Goal: Transaction & Acquisition: Book appointment/travel/reservation

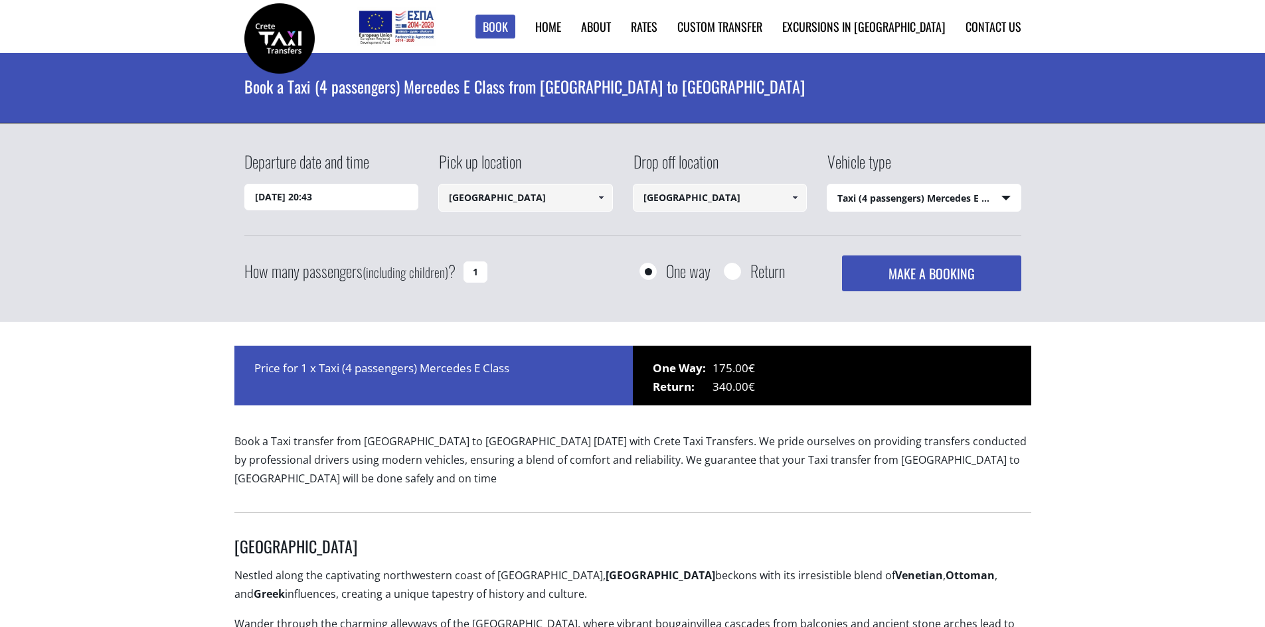
select select "540"
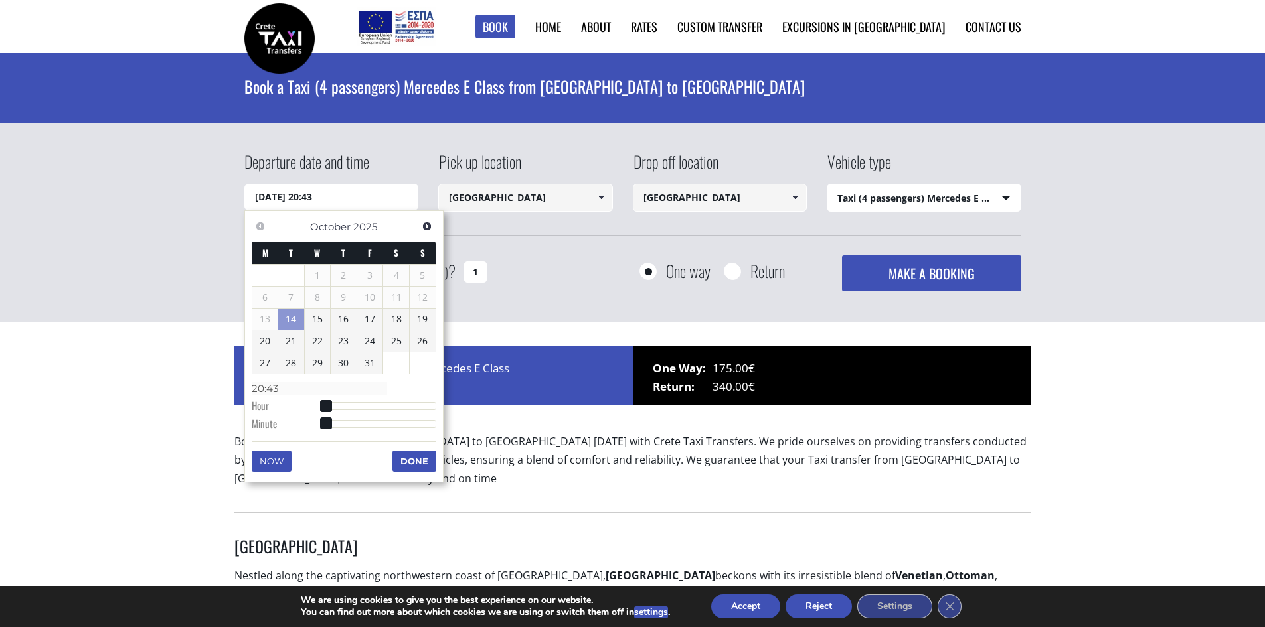
drag, startPoint x: 339, startPoint y: 197, endPoint x: 216, endPoint y: 176, distance: 125.3
click at [220, 179] on div "Departure date and time 14/10/2025 20:43 Pick up location Chania city Select pi…" at bounding box center [632, 222] width 1265 height 199
click at [427, 223] on span "Next" at bounding box center [427, 226] width 11 height 11
click at [426, 223] on span "Next" at bounding box center [427, 226] width 11 height 11
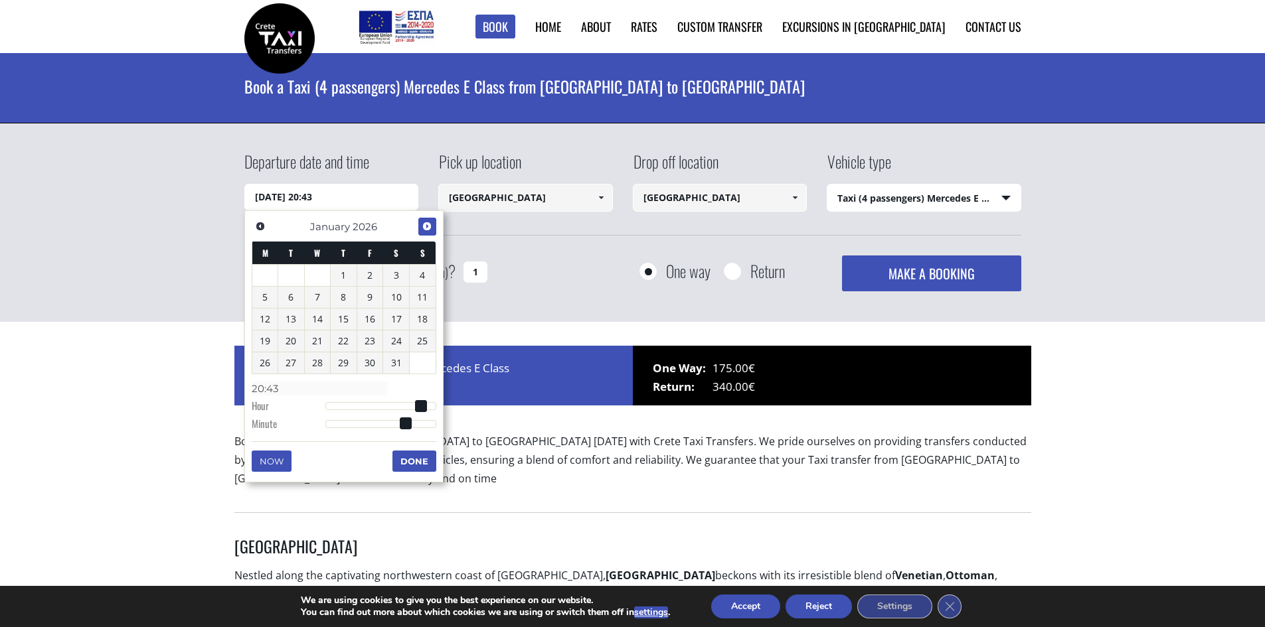
click at [425, 223] on span "Next" at bounding box center [427, 226] width 11 height 11
click at [424, 223] on span "Next" at bounding box center [427, 226] width 11 height 11
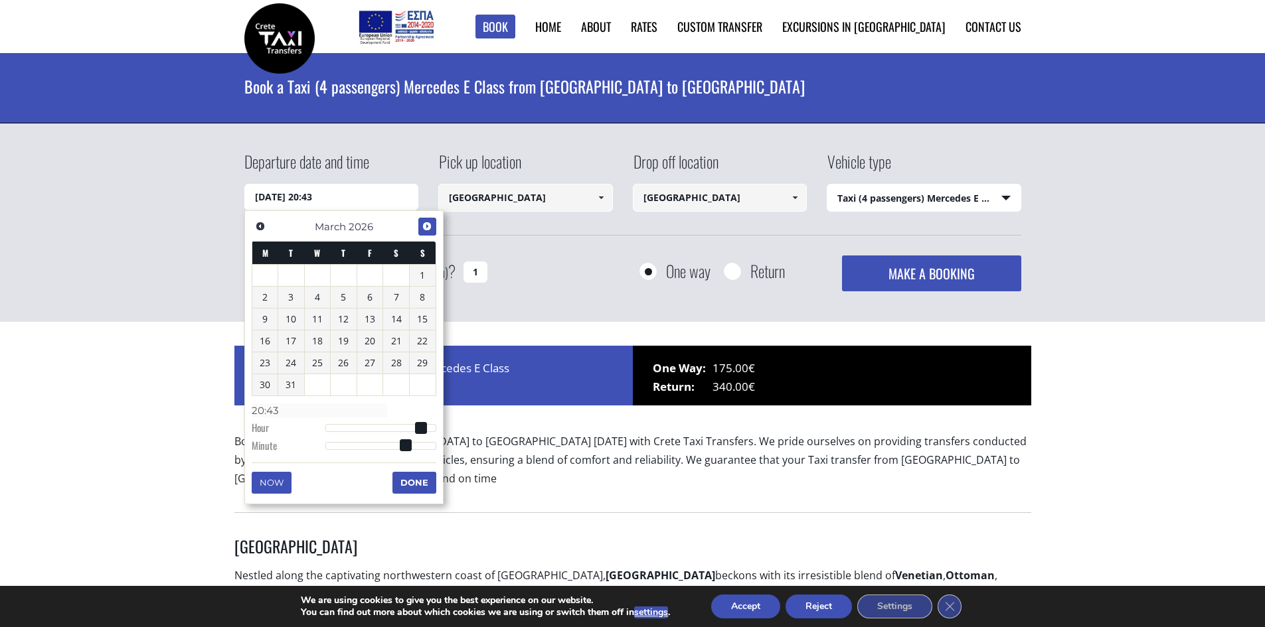
click at [423, 223] on span "Next" at bounding box center [427, 226] width 11 height 11
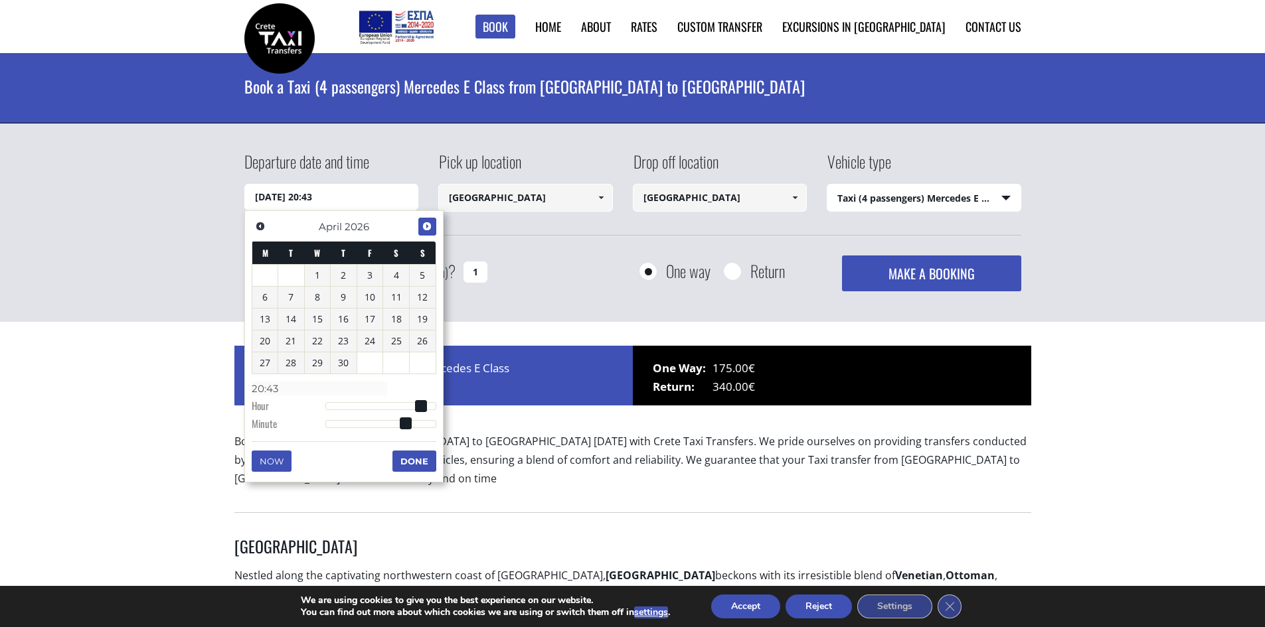
click at [422, 223] on span "Next" at bounding box center [427, 226] width 11 height 11
click at [396, 338] on link "23" at bounding box center [396, 341] width 26 height 21
type input "23/05/2026 01:00"
type input "01:00"
type input "23/05/2026 02:00"
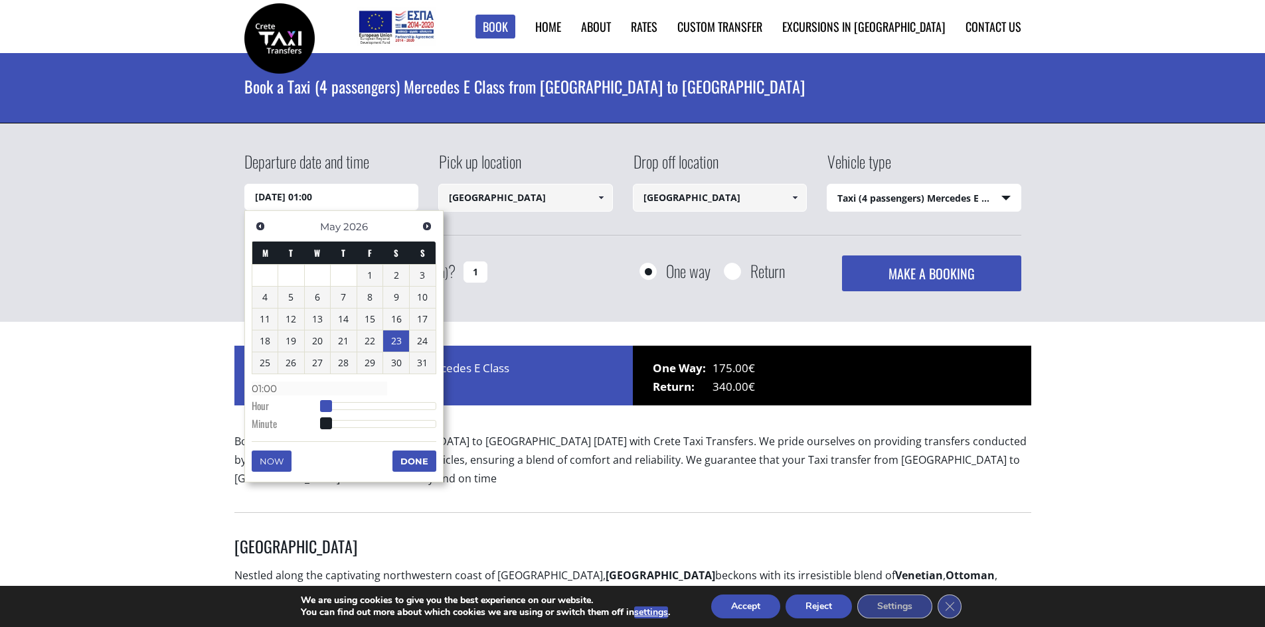
type input "02:00"
type input "23/05/2026 03:00"
type input "03:00"
type input "23/05/2026 04:00"
type input "04:00"
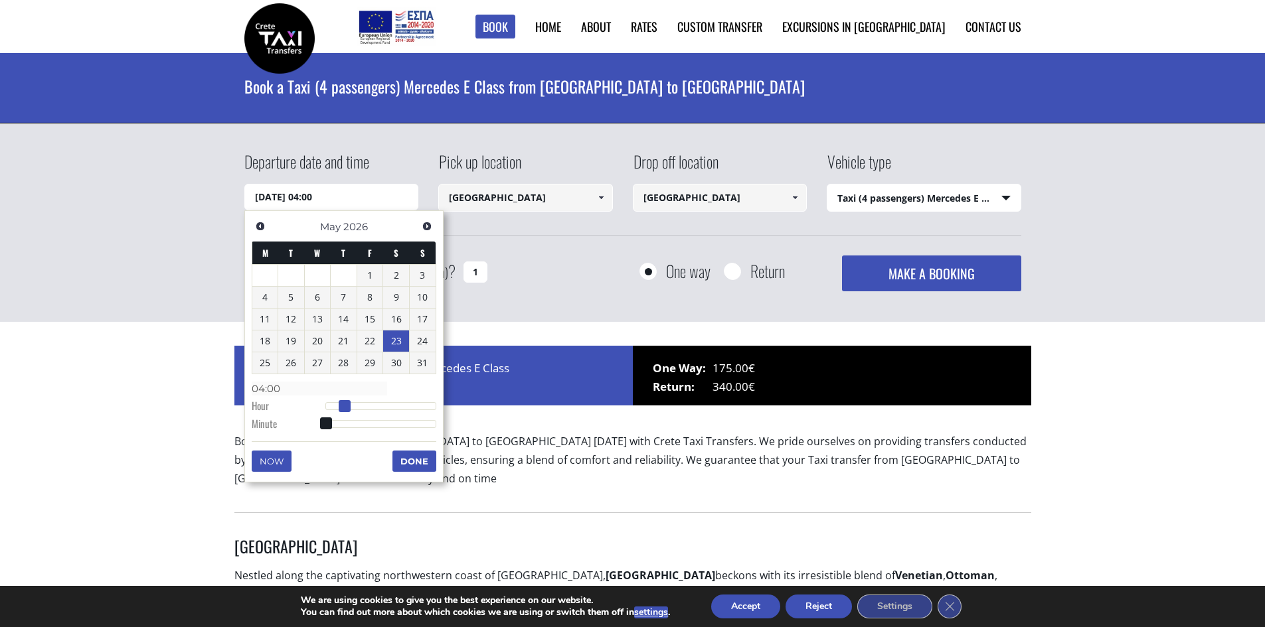
type input "23/05/2026 05:00"
type input "05:00"
type input "23/05/2026 06:00"
type input "06:00"
type input "23/05/2026 07:00"
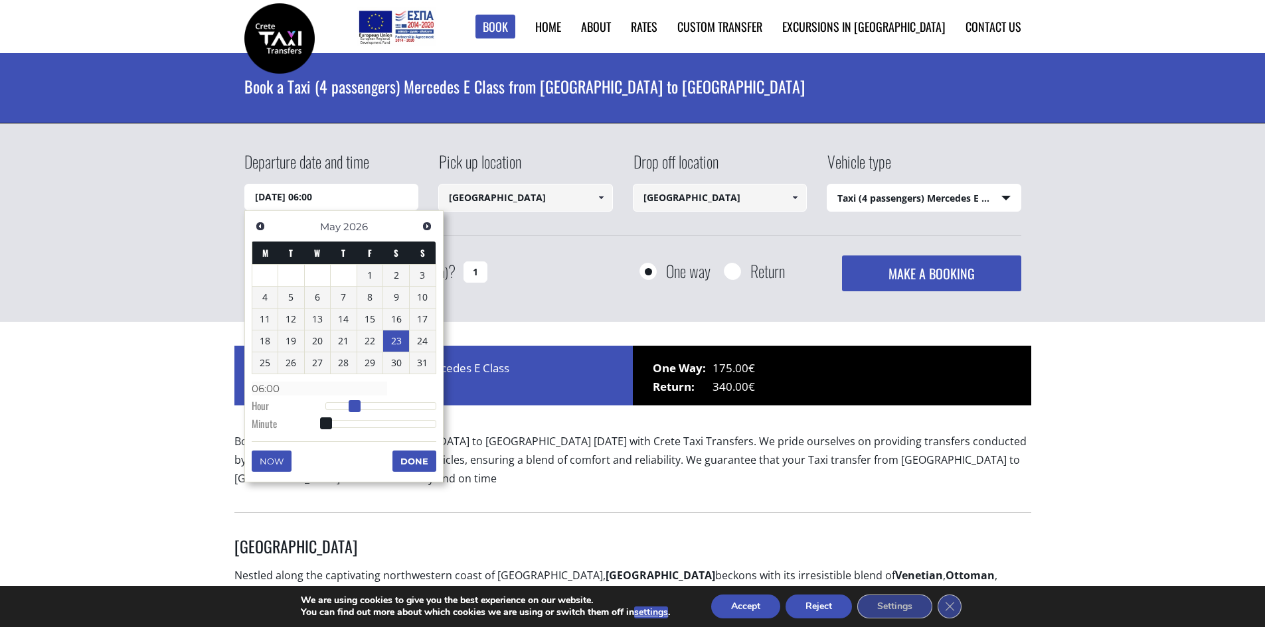
type input "07:00"
type input "23/05/2026 08:00"
type input "08:00"
type input "23/05/2026 09:00"
type input "09:00"
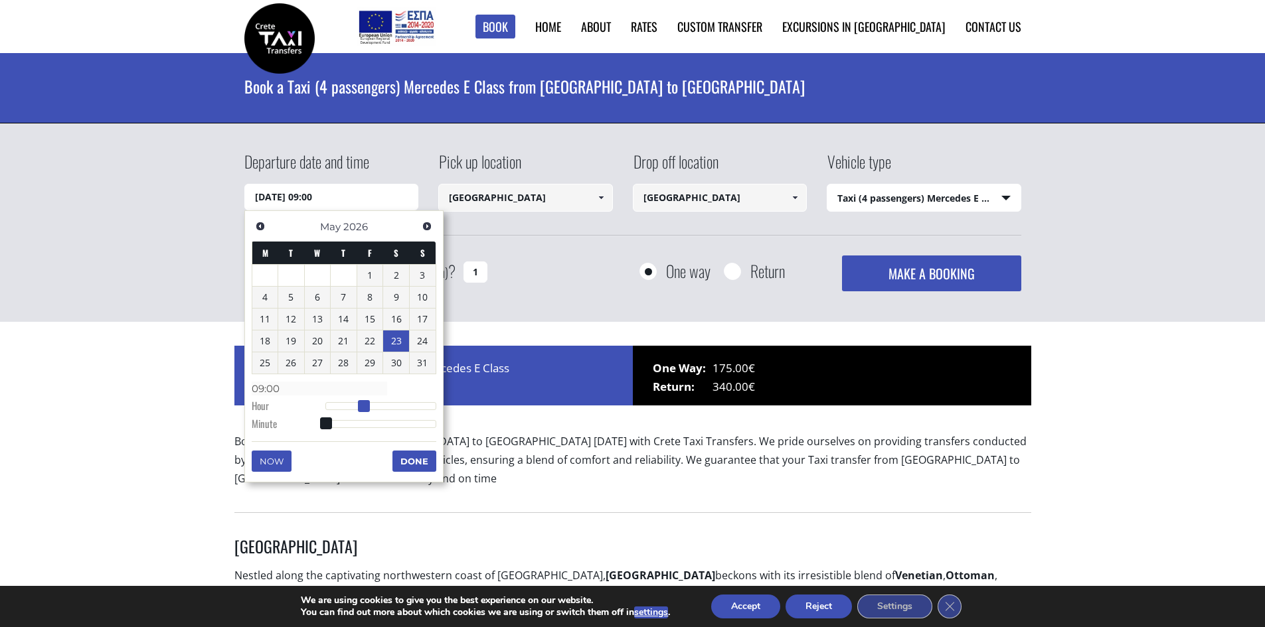
type input "23/05/2026 10:00"
type input "10:00"
type input "23/05/2026 11:00"
type input "11:00"
drag, startPoint x: 326, startPoint y: 404, endPoint x: 376, endPoint y: 405, distance: 50.5
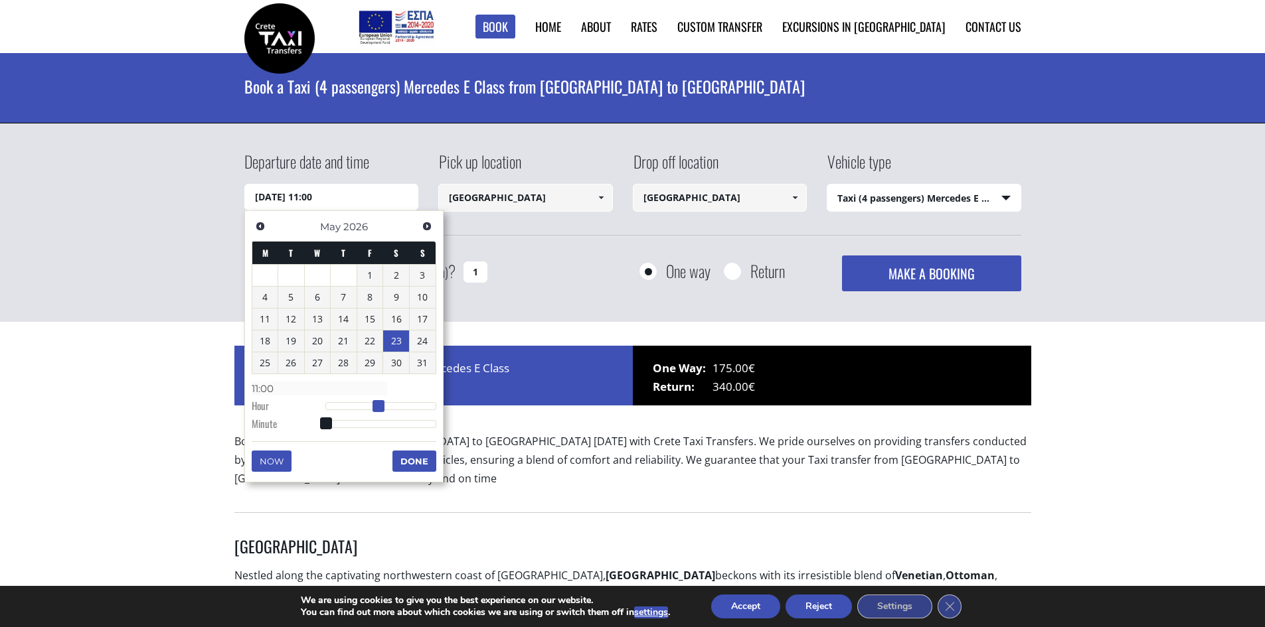
click at [376, 405] on span at bounding box center [378, 406] width 12 height 12
type input "23/05/2026 11:01"
type input "11:01"
click at [327, 419] on span at bounding box center [327, 424] width 12 height 12
type input "23/05/2026 11:02"
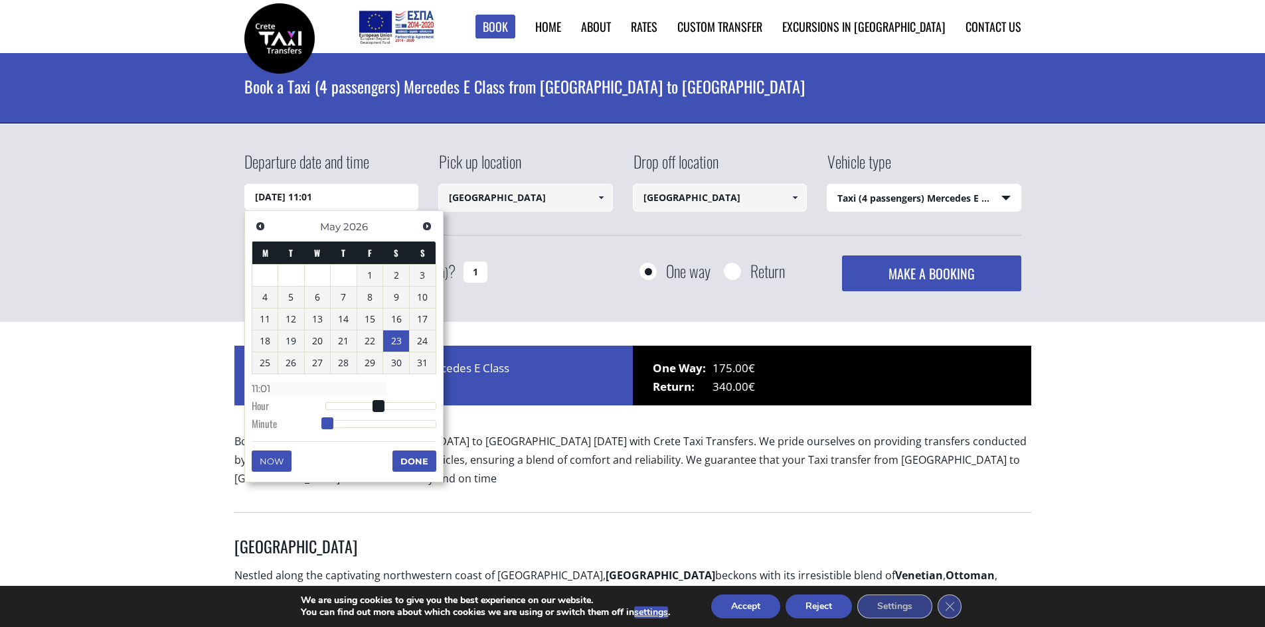
type input "11:02"
click at [326, 422] on span at bounding box center [327, 424] width 12 height 12
type input "23/05/2026 11:00"
type input "11:00"
drag, startPoint x: 332, startPoint y: 424, endPoint x: 293, endPoint y: 418, distance: 39.6
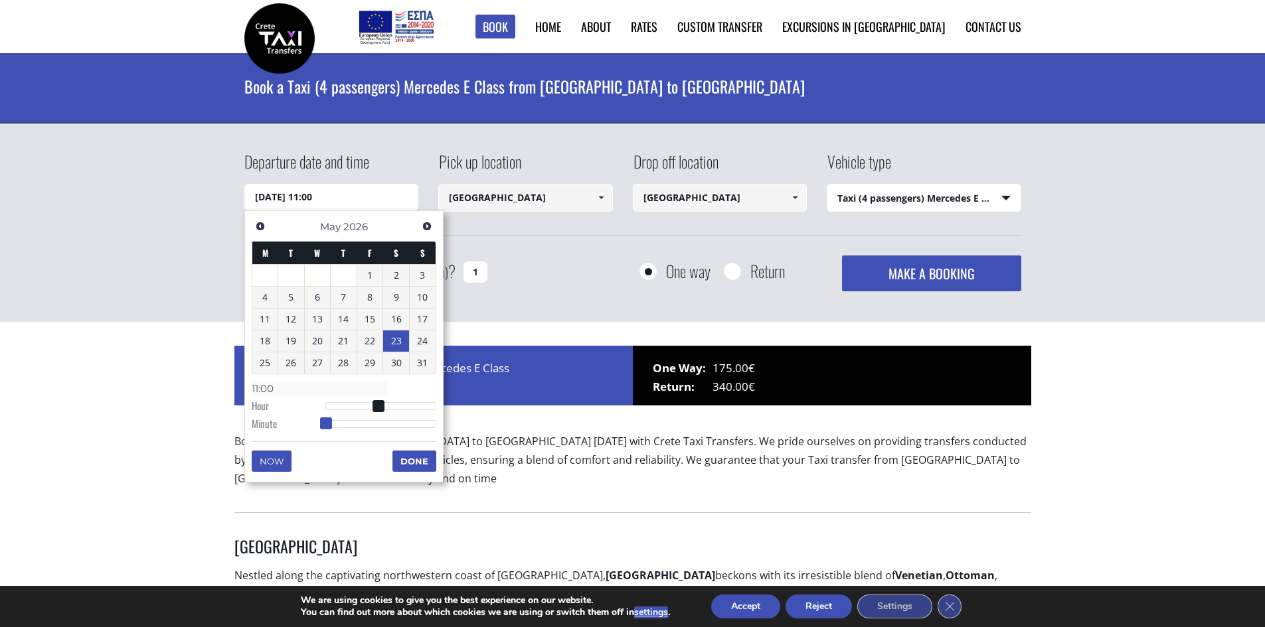
click at [293, 418] on dl "Time 11:00 Hour Minute Second Millisecond Microsecond Time Zone -1200 -1100 -10…" at bounding box center [344, 406] width 185 height 56
click at [412, 458] on button "Done" at bounding box center [414, 461] width 44 height 21
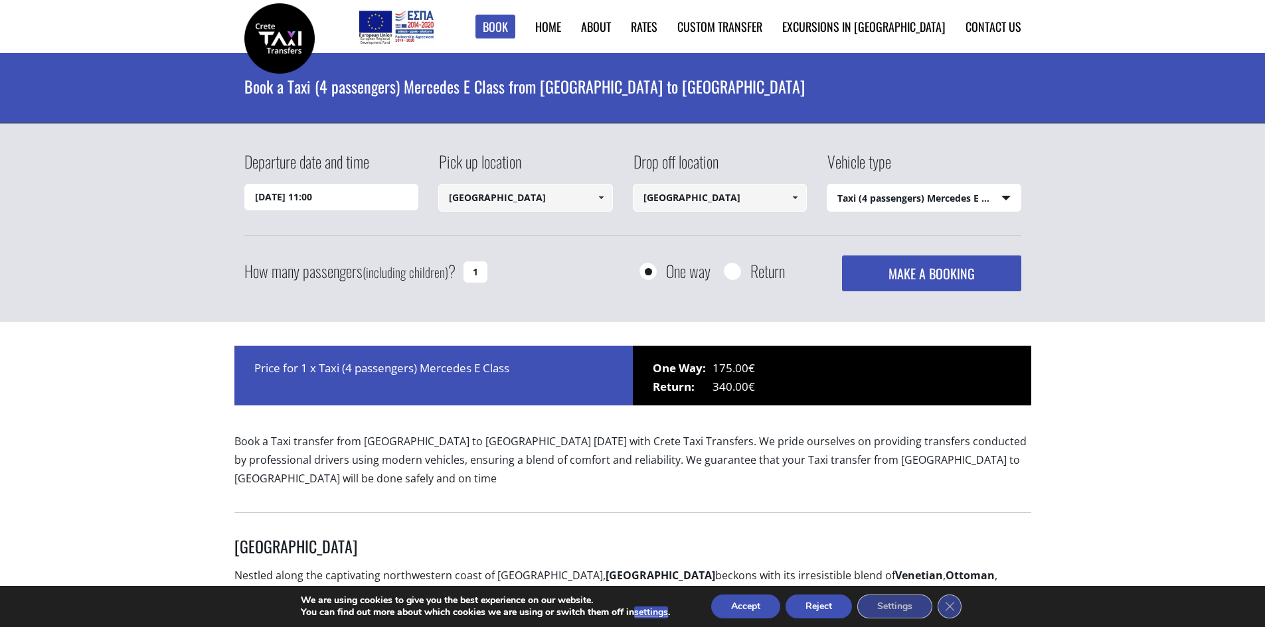
click at [602, 195] on span at bounding box center [601, 198] width 11 height 11
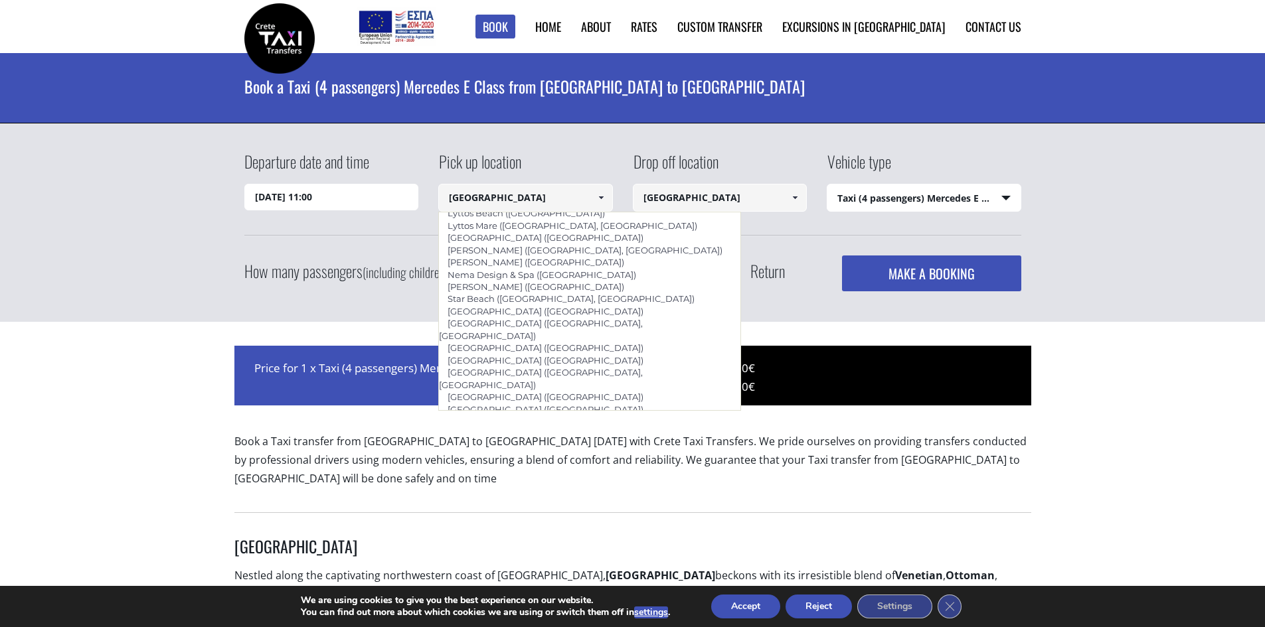
scroll to position [1615, 0]
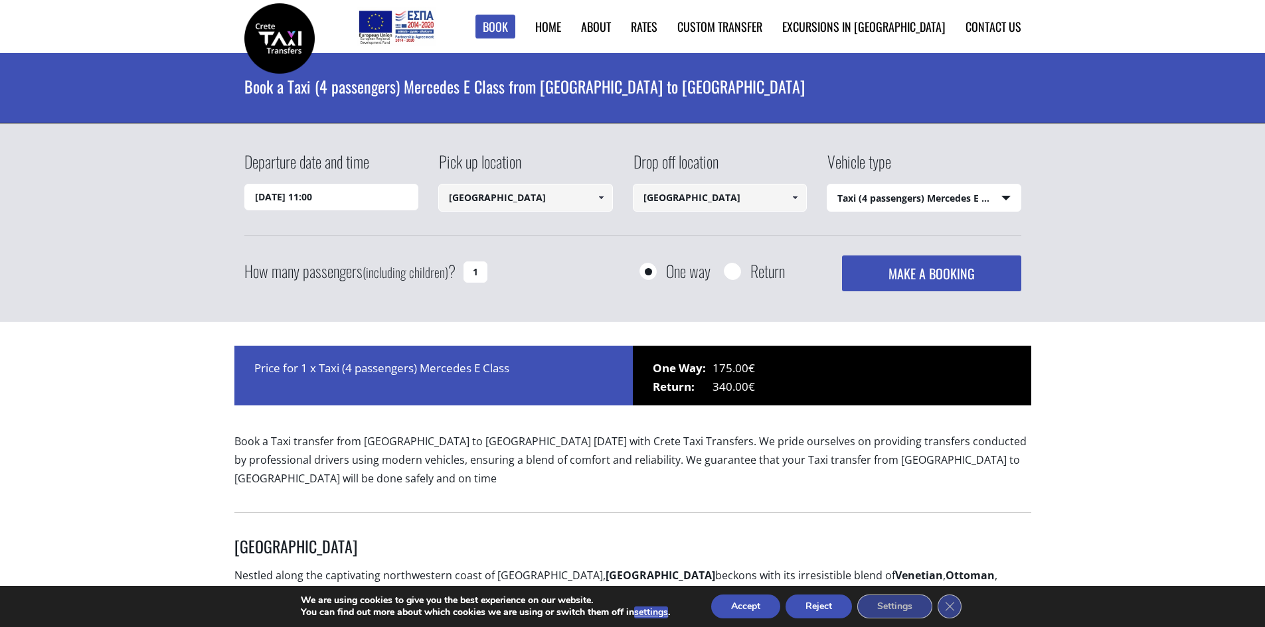
drag, startPoint x: 508, startPoint y: 200, endPoint x: 428, endPoint y: 189, distance: 81.1
click at [429, 189] on div "Departure date and time 23/05/2026 11:00 Pick up location Chania city Select pi…" at bounding box center [632, 193] width 777 height 86
click at [526, 197] on input "Akti Miaouli 19 C hania" at bounding box center [525, 198] width 175 height 28
click at [557, 197] on input "Akti Miaouli 19 Chania" at bounding box center [525, 198] width 175 height 28
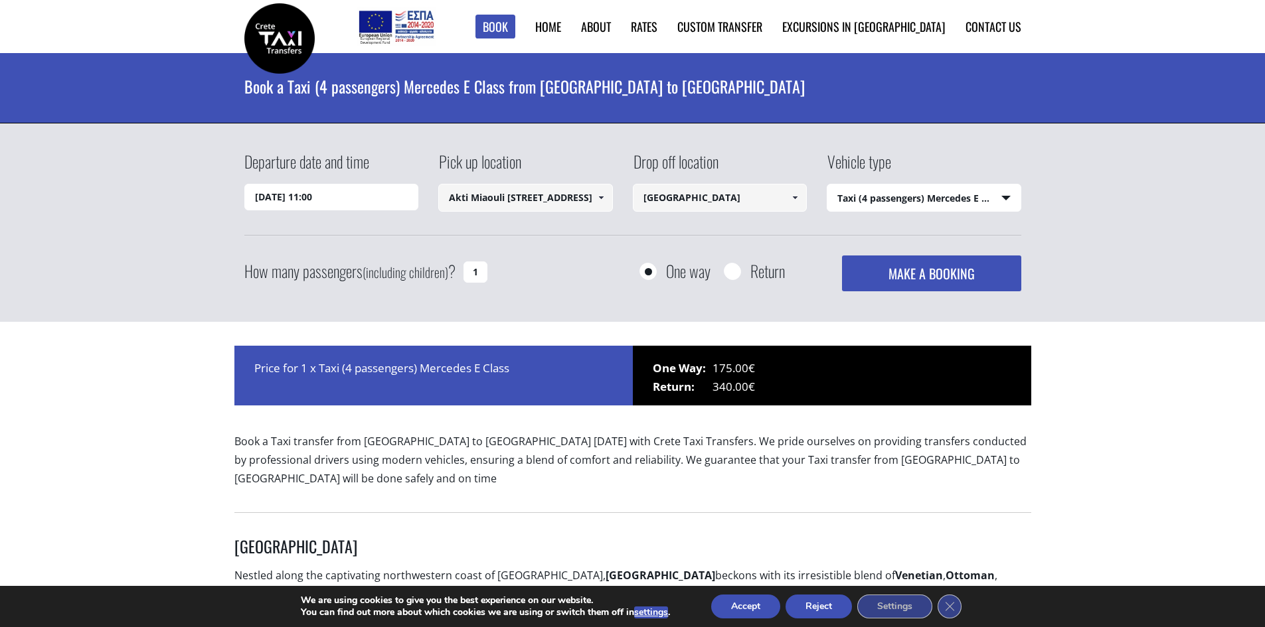
scroll to position [0, 7]
type input "Akti Miaouli 19 Chania Town 73132"
click at [796, 197] on span at bounding box center [794, 198] width 11 height 11
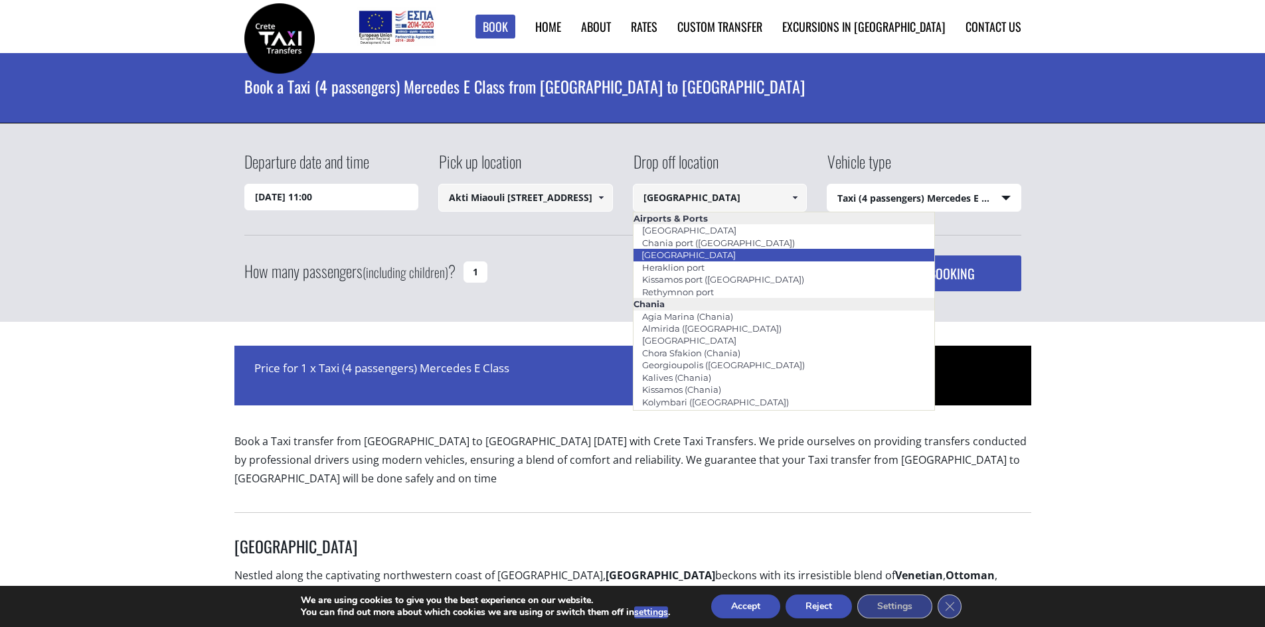
click at [704, 253] on link "[GEOGRAPHIC_DATA]" at bounding box center [689, 255] width 112 height 19
type input "[GEOGRAPHIC_DATA]"
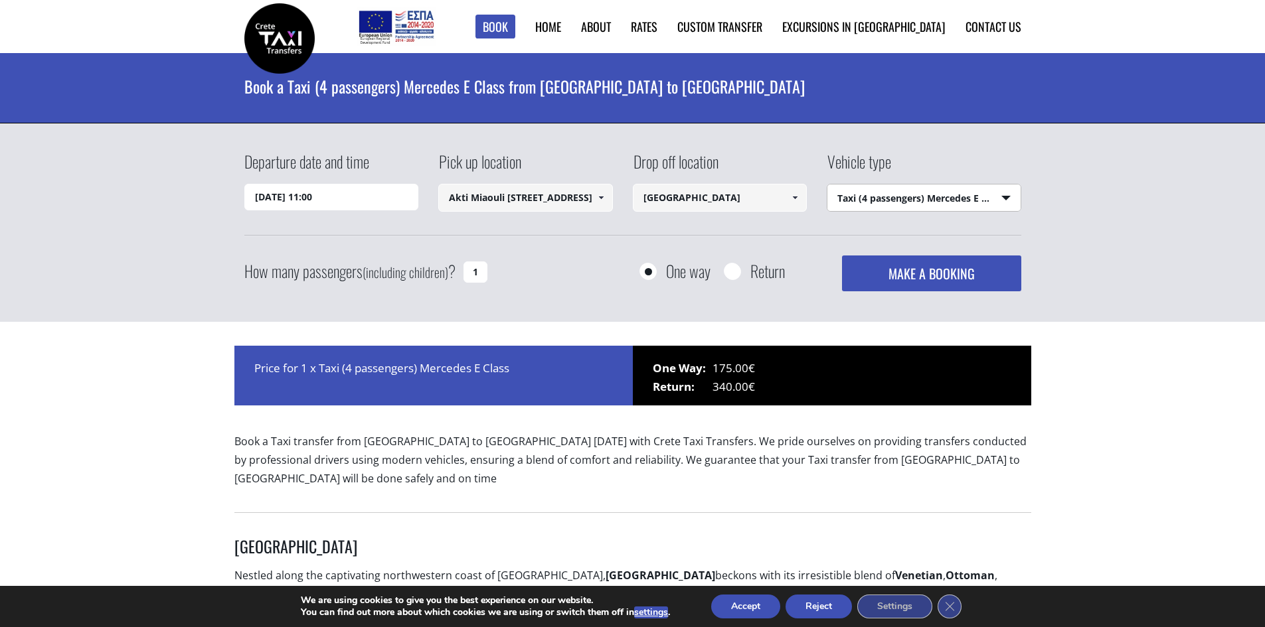
click at [1004, 197] on select "Select vehicle type Taxi (4 passengers) Mercedes E Class Mini Van (7 passengers…" at bounding box center [923, 199] width 193 height 28
click at [827, 185] on select "Select vehicle type Taxi (4 passengers) Mercedes E Class Mini Van (7 passengers…" at bounding box center [923, 199] width 193 height 28
click at [473, 272] on input "1" at bounding box center [475, 272] width 24 height 21
type input "2"
click at [341, 201] on input "23/05/2026 11:00" at bounding box center [331, 197] width 175 height 27
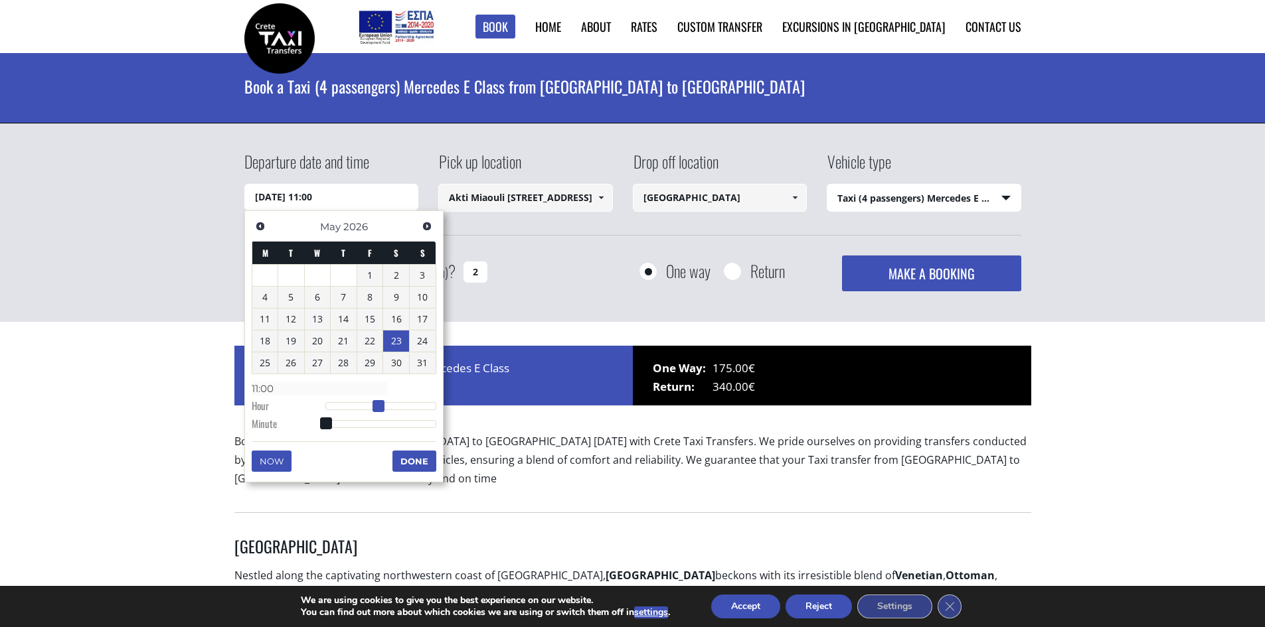
type input "23/05/2026 10:00"
type input "10:00"
type input "23/05/2026 09:00"
type input "09:00"
type input "23/05/2026 10:00"
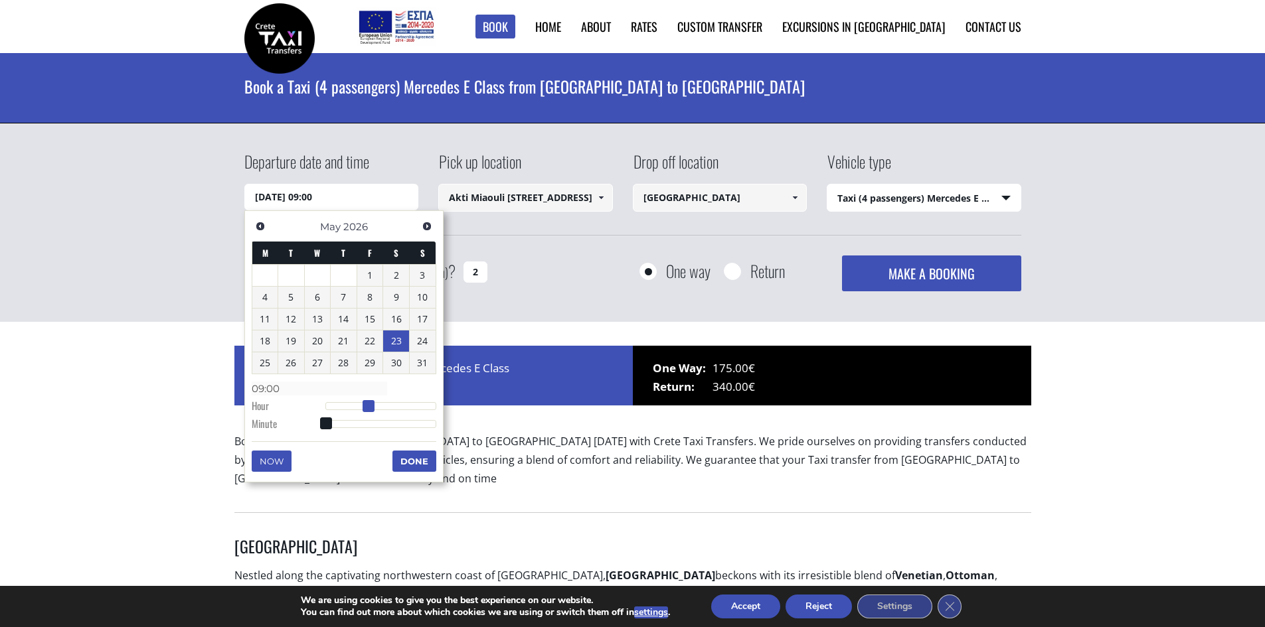
type input "10:00"
click at [374, 403] on span at bounding box center [373, 406] width 12 height 12
type input "23/05/2026 10:01"
type input "10:01"
type input "23/05/2026 10:02"
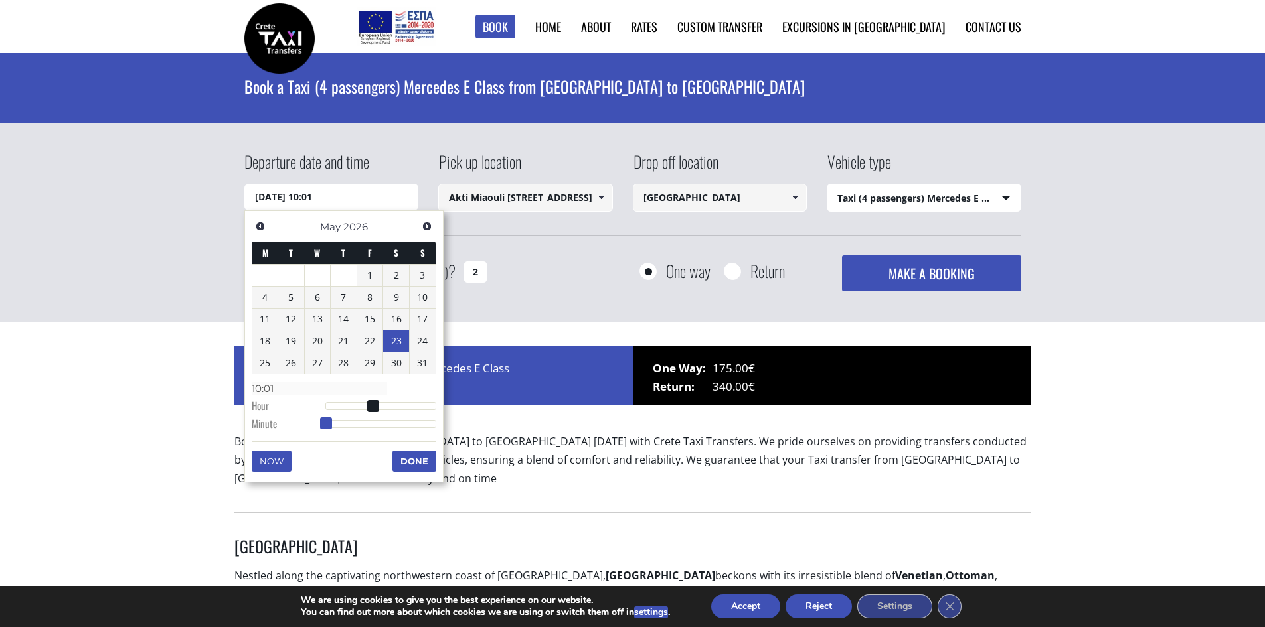
type input "10:02"
type input "23/05/2026 10:03"
type input "10:03"
type input "23/05/2026 10:04"
type input "10:04"
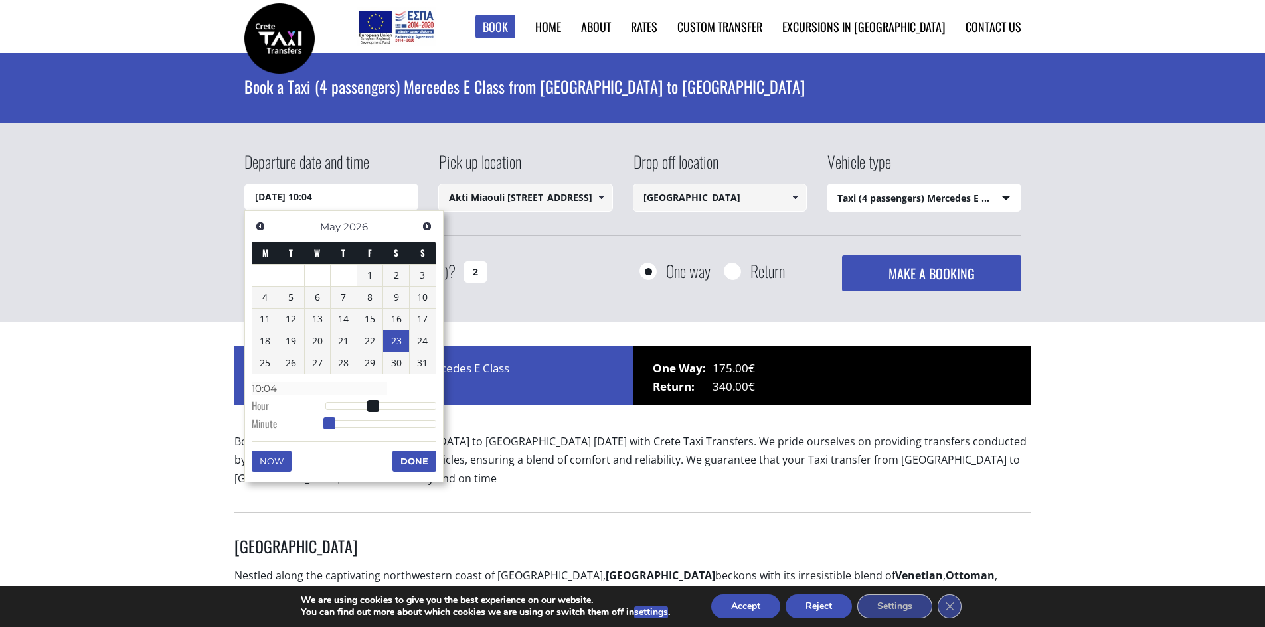
type input "23/05/2026 10:05"
type input "10:05"
type input "23/05/2026 10:06"
type input "10:06"
type input "23/05/2026 10:07"
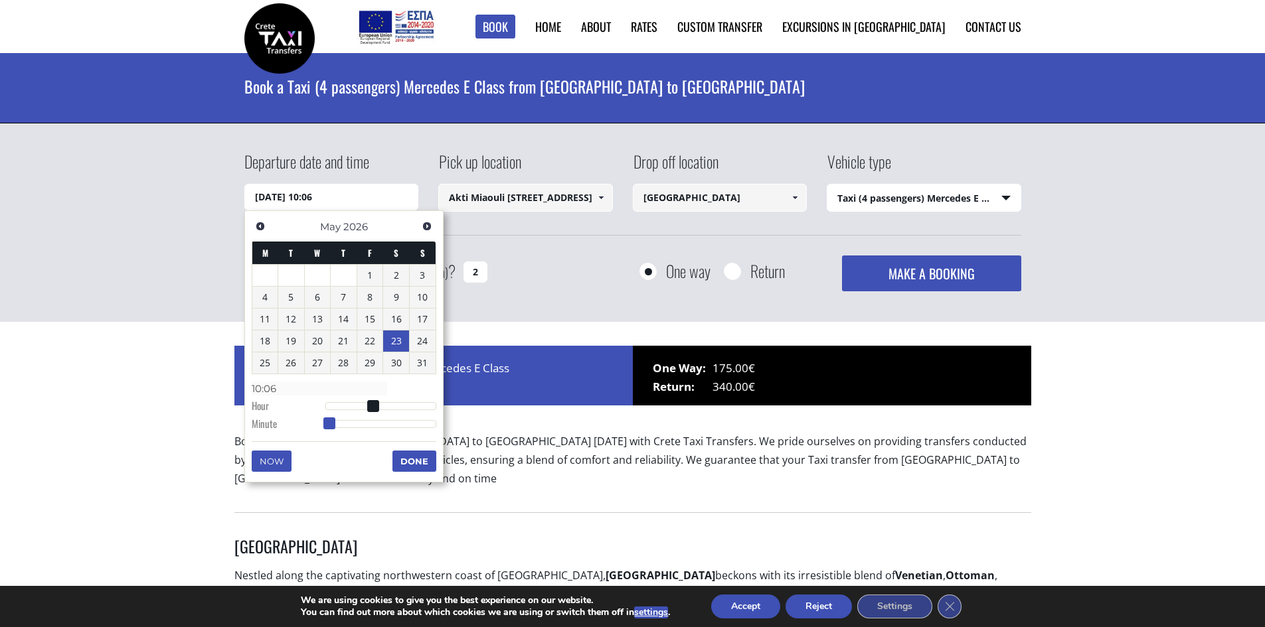
type input "10:07"
type input "23/05/2026 10:08"
type input "10:08"
type input "23/05/2026 10:10"
type input "10:10"
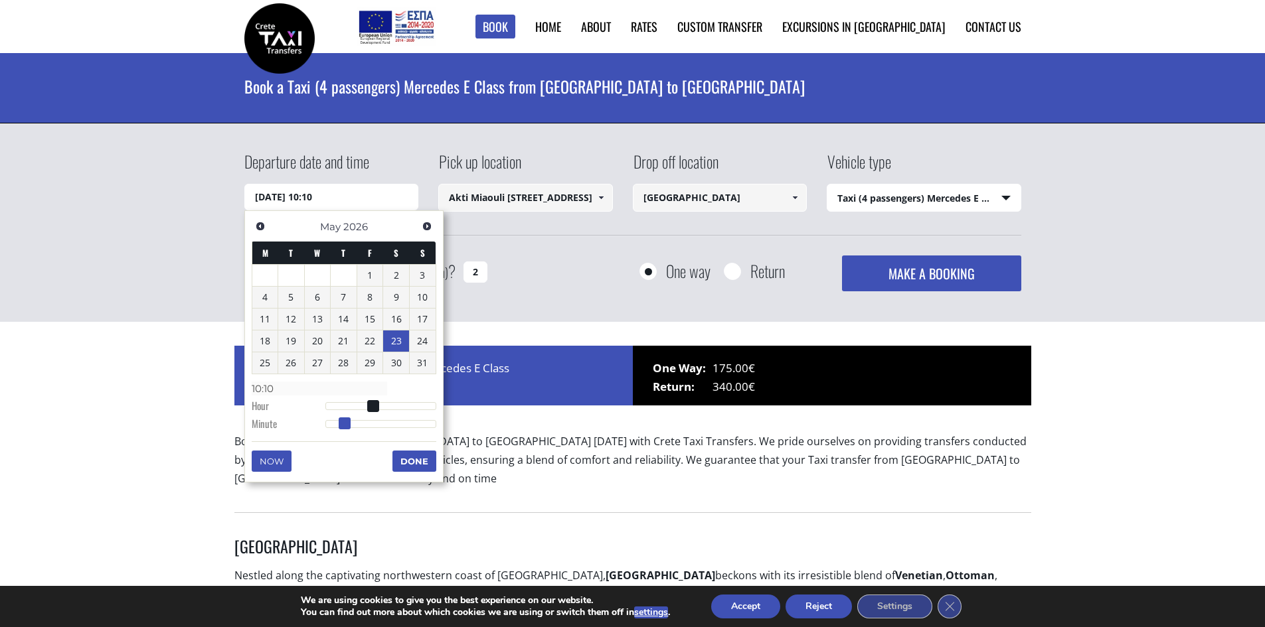
type input "23/05/2026 10:11"
type input "10:11"
type input "23/05/2026 10:12"
type input "10:12"
type input "23/05/2026 10:13"
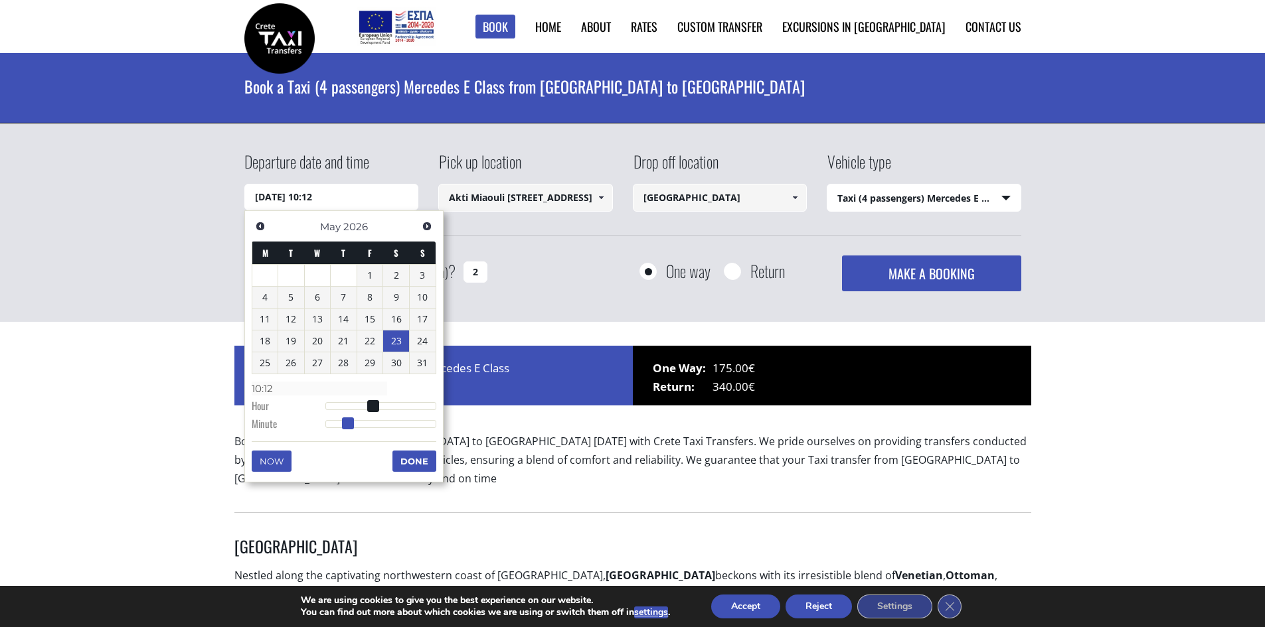
type input "10:13"
type input "23/05/2026 10:15"
type input "10:15"
type input "23/05/2026 10:16"
type input "10:16"
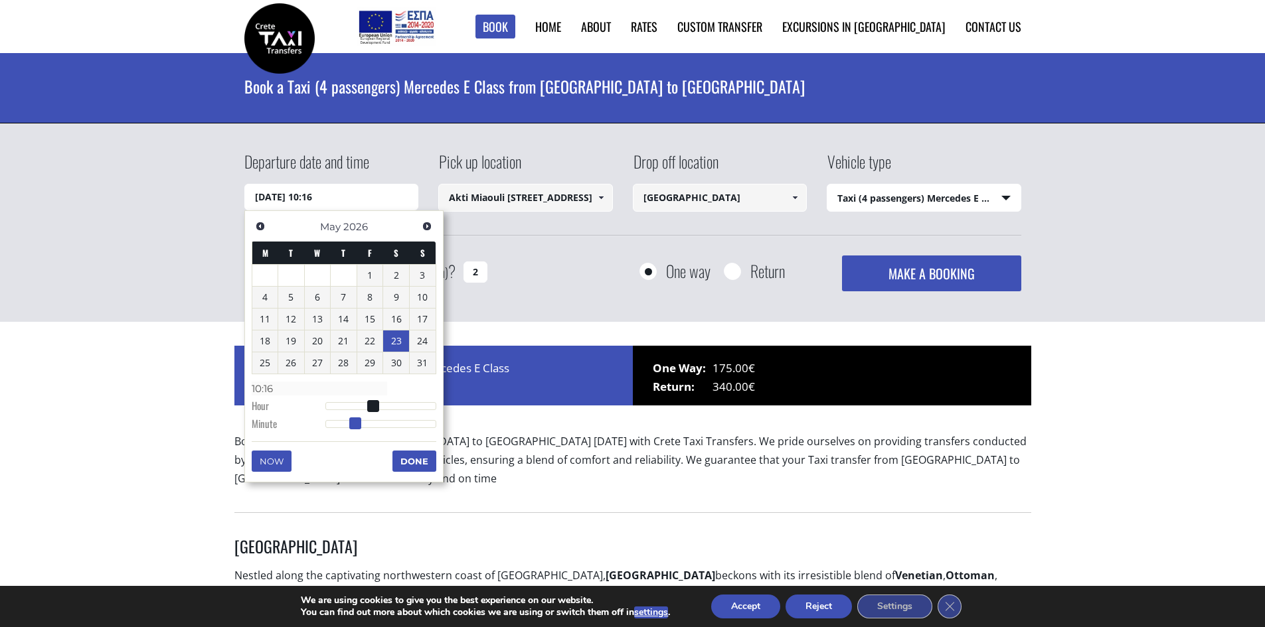
type input "23/05/2026 10:18"
type input "10:18"
type input "23/05/2026 10:21"
type input "10:21"
type input "23/05/2026 10:22"
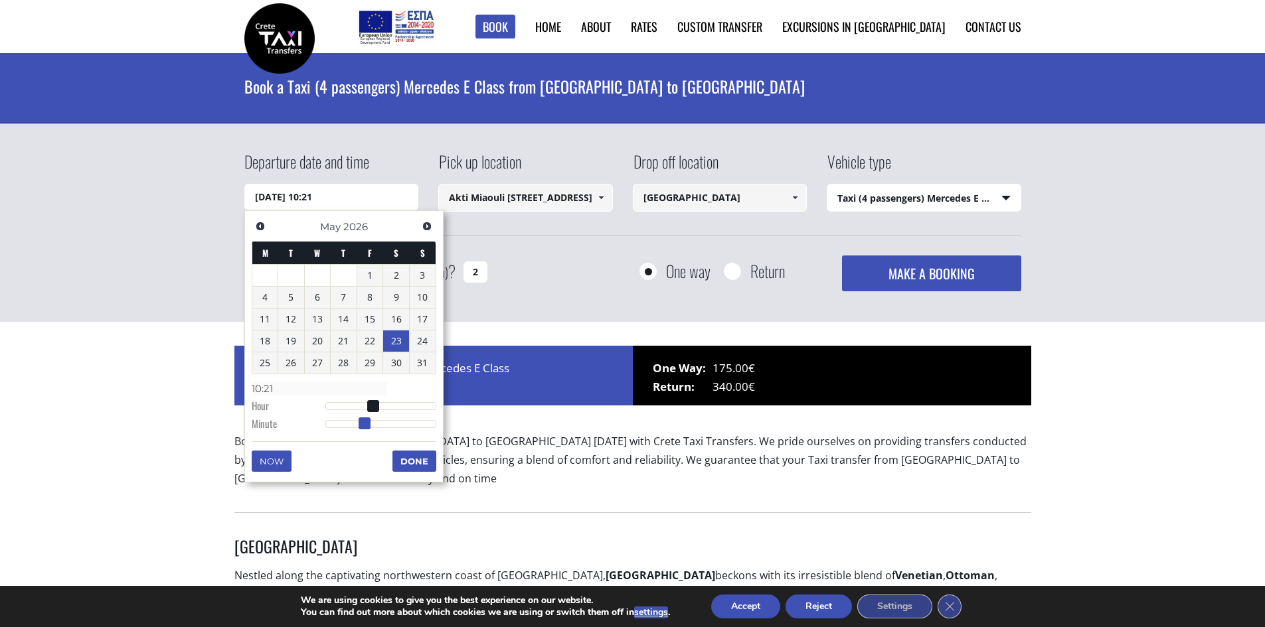
type input "10:22"
type input "23/05/2026 10:23"
type input "10:23"
type input "23/05/2026 10:24"
type input "10:24"
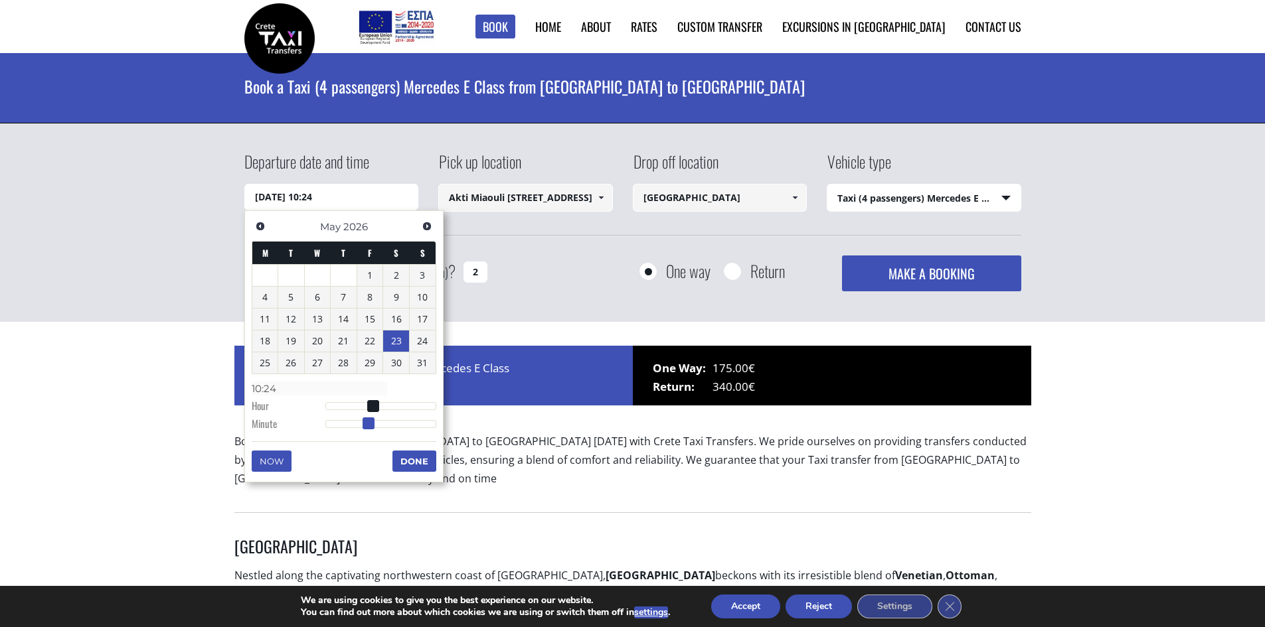
type input "23/05/2026 10:25"
type input "10:25"
type input "23/05/2026 10:26"
type input "10:26"
type input "23/05/2026 10:27"
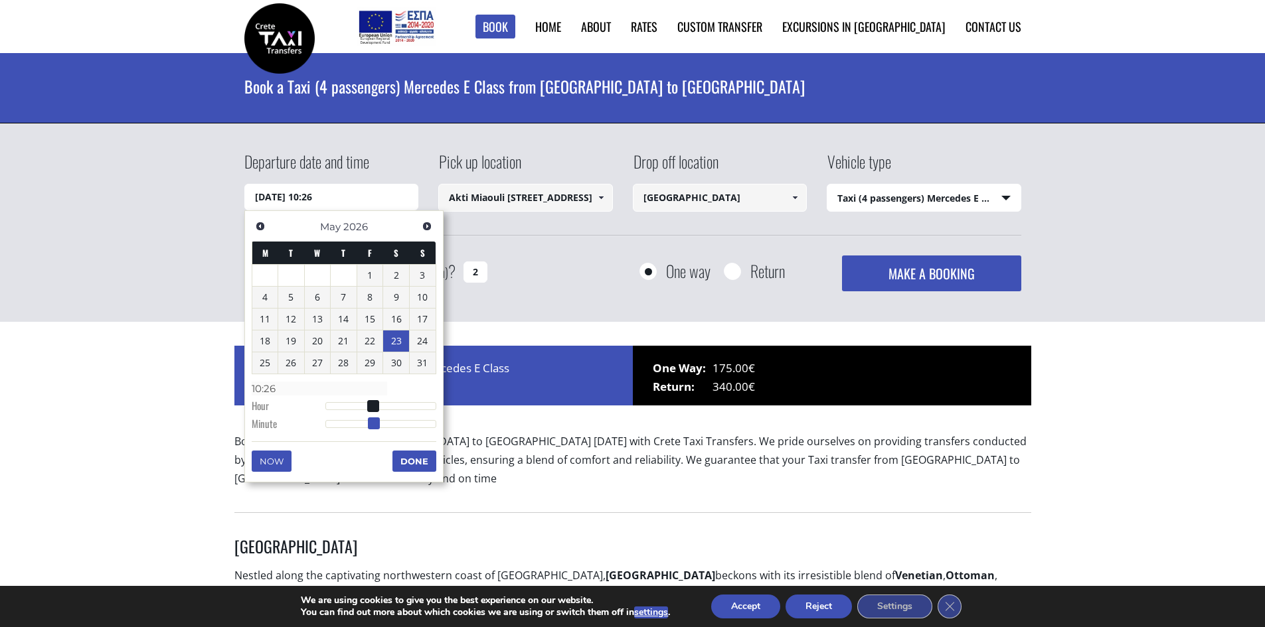
type input "10:27"
type input "23/05/2026 10:28"
type input "10:28"
type input "23/05/2026 10:29"
type input "10:29"
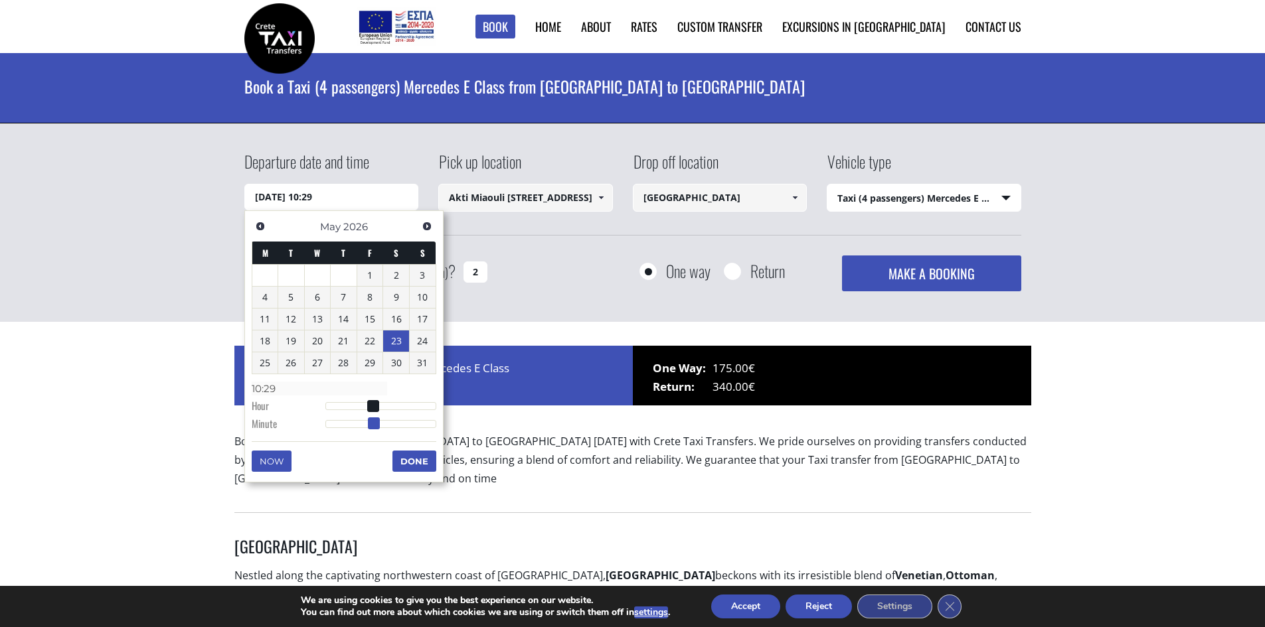
type input "23/05/2026 10:30"
type input "10:30"
type input "23/05/2026 10:31"
type input "10:31"
type input "23/05/2026 10:30"
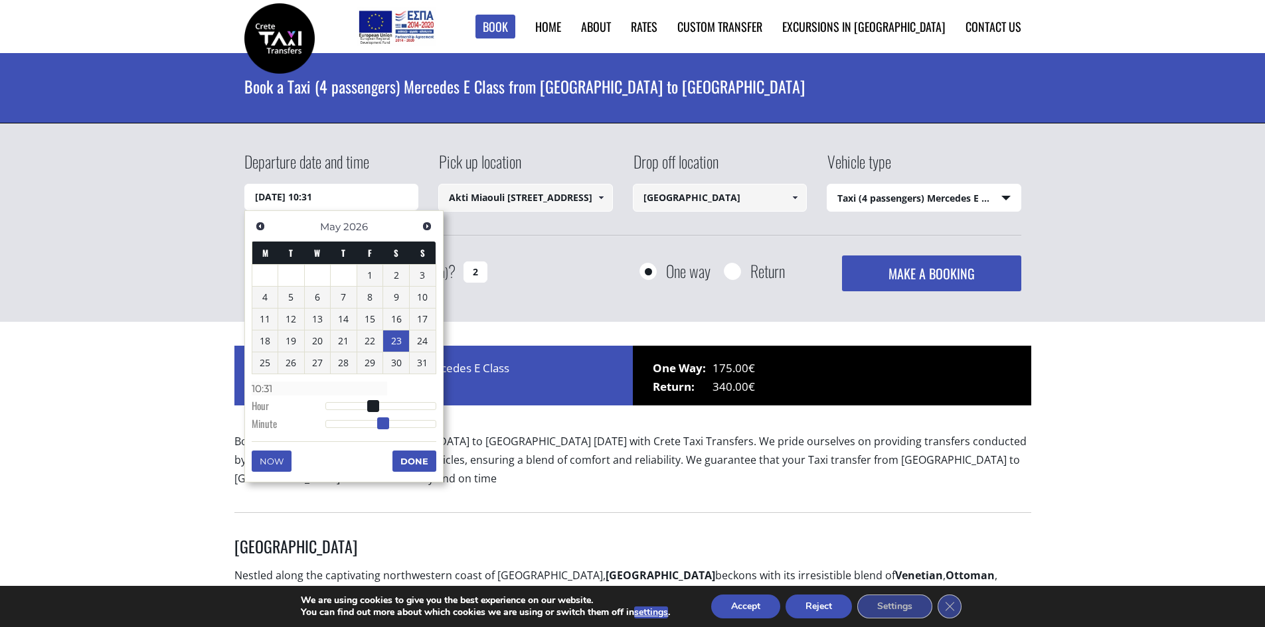
type input "10:30"
type input "23/05/2026 10:29"
type input "10:29"
type input "23/05/2026 10:30"
type input "10:30"
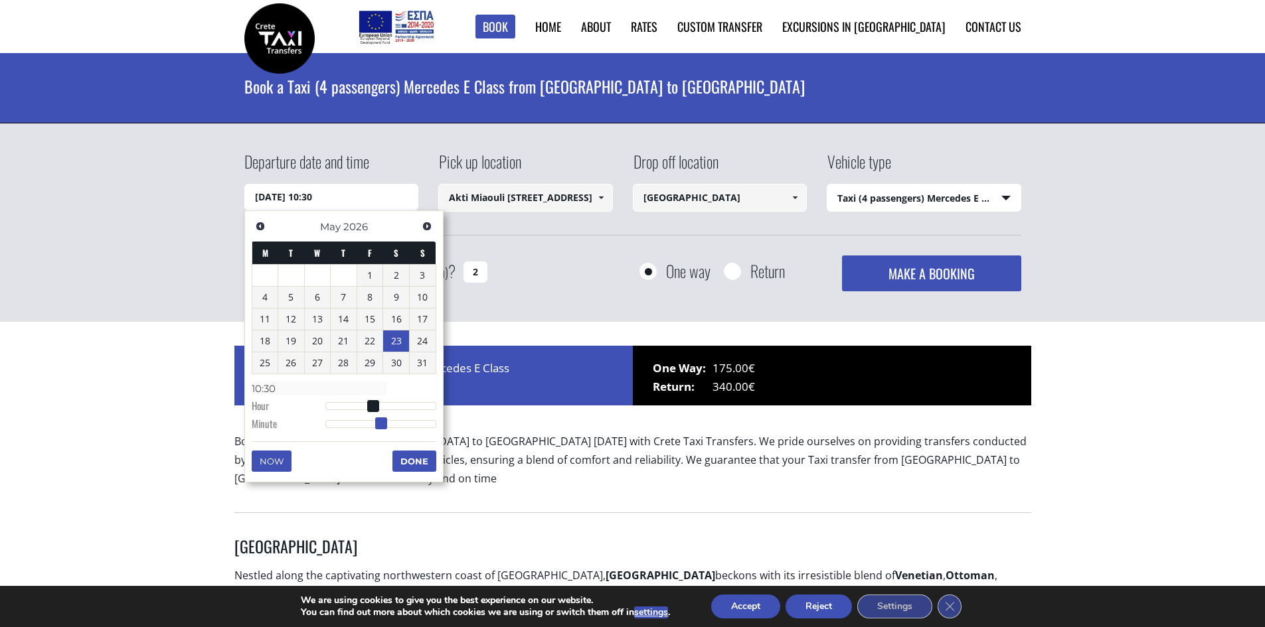
drag, startPoint x: 323, startPoint y: 420, endPoint x: 378, endPoint y: 428, distance: 55.6
click at [378, 428] on span at bounding box center [381, 424] width 12 height 12
click at [405, 458] on button "Done" at bounding box center [414, 461] width 44 height 21
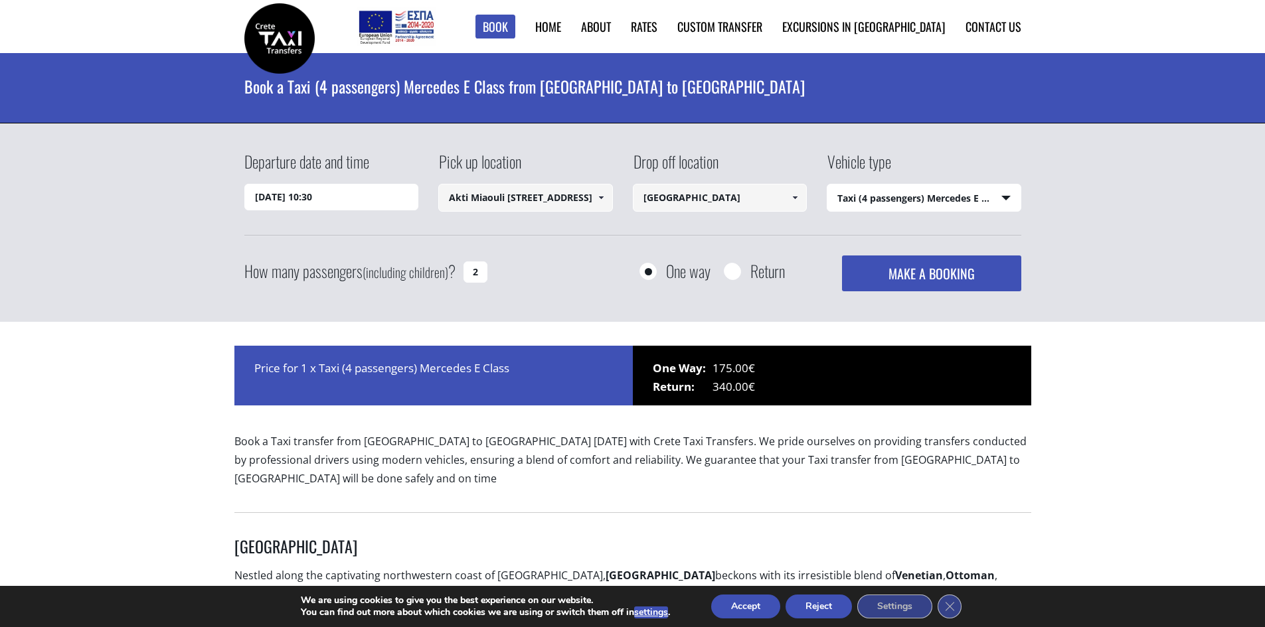
click at [351, 199] on input "23/05/2026 10:30" at bounding box center [331, 197] width 175 height 27
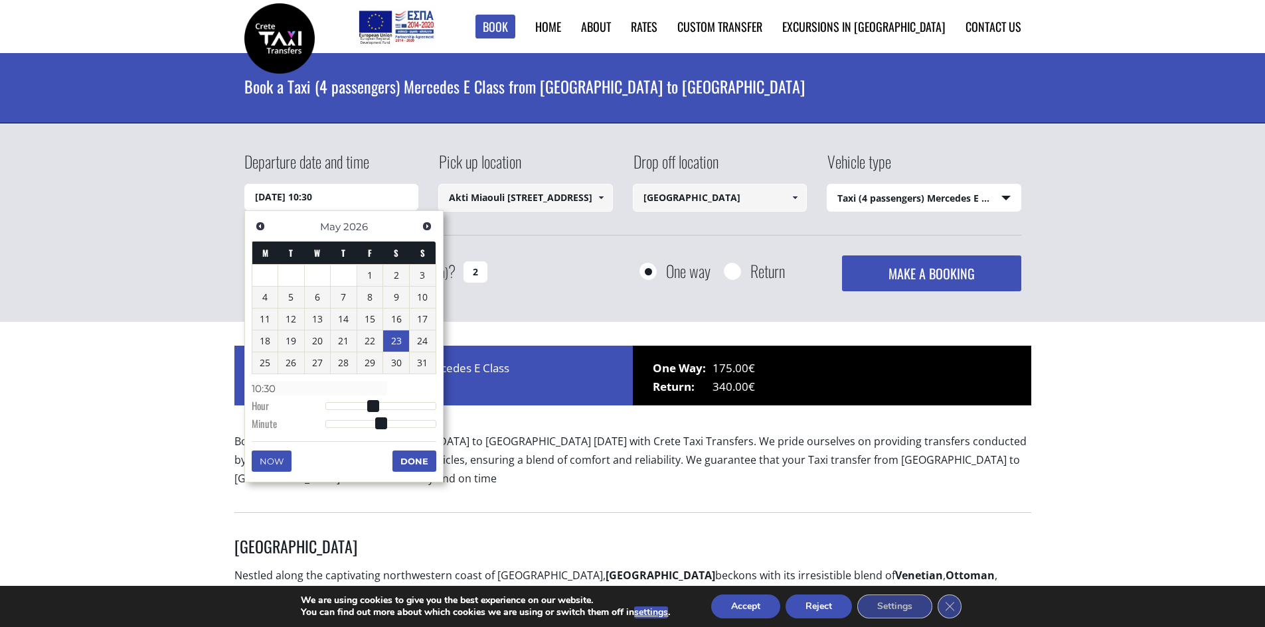
type input "23/05/2026 10:29"
type input "10:29"
type input "23/05/2026 10:26"
type input "10:26"
type input "23/05/2026 10:21"
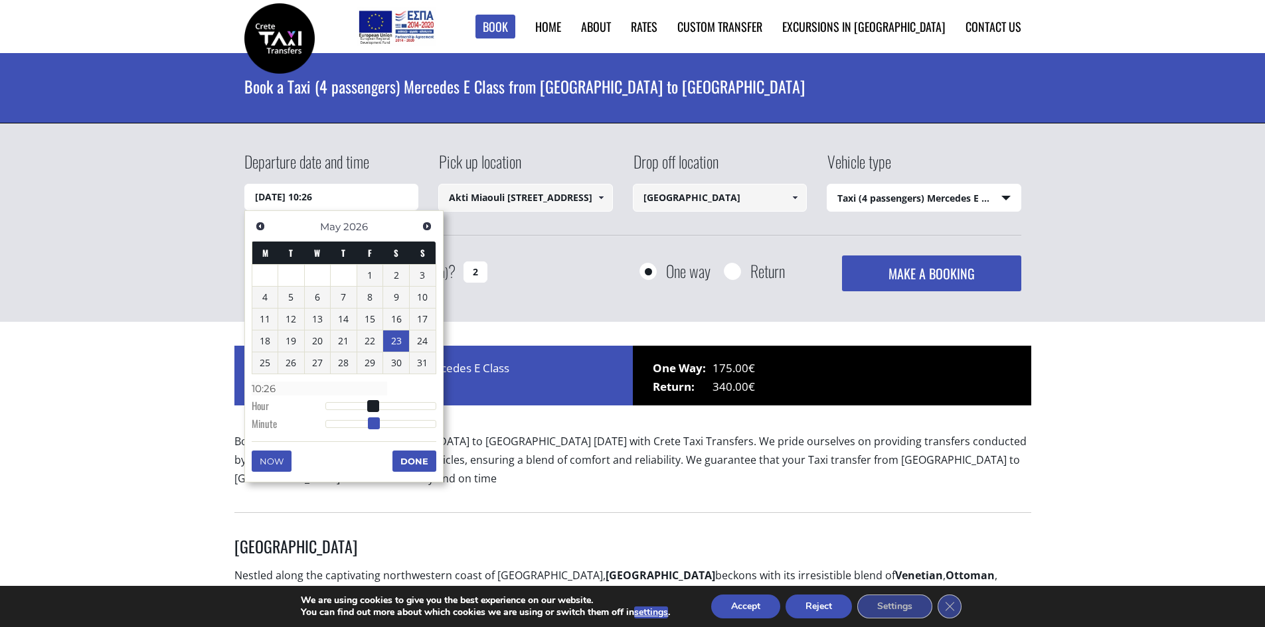
type input "10:21"
type input "23/05/2026 10:14"
type input "10:14"
type input "23/05/2026 10:04"
type input "10:04"
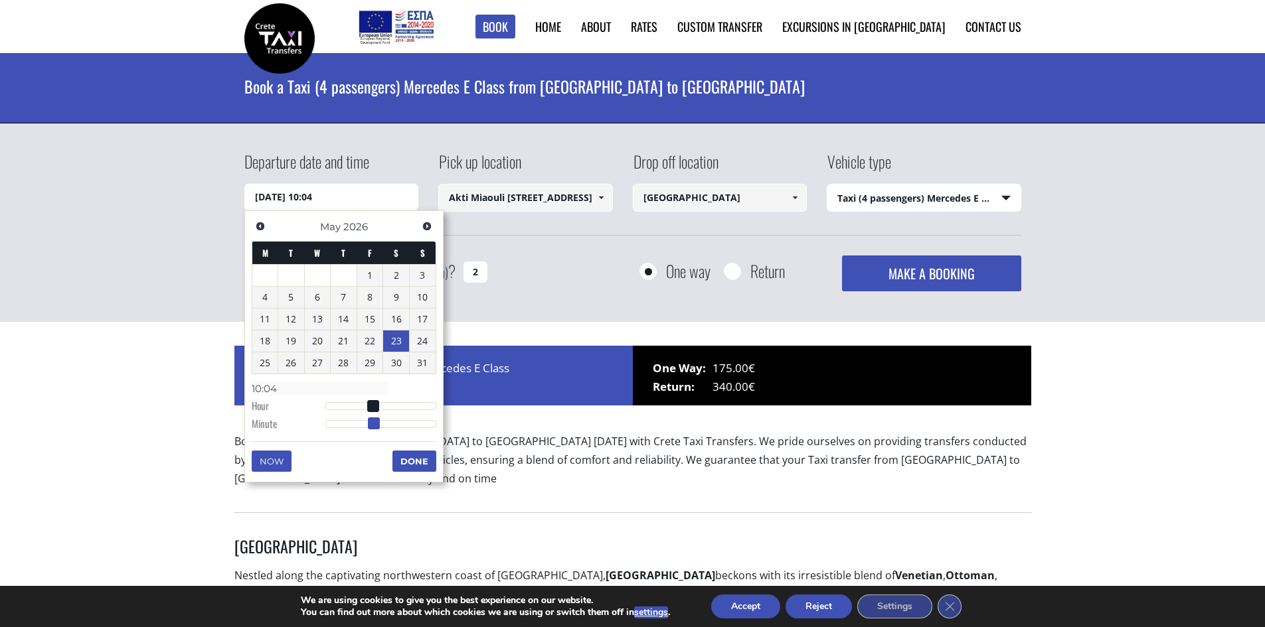
type input "23/05/2026 10:00"
type input "10:00"
drag, startPoint x: 382, startPoint y: 424, endPoint x: 301, endPoint y: 426, distance: 80.4
click at [301, 426] on dl "Time 10:00 Hour Minute Second Millisecond Microsecond Time Zone -1200 -1100 -10…" at bounding box center [344, 406] width 185 height 56
click at [409, 455] on button "Done" at bounding box center [414, 461] width 44 height 21
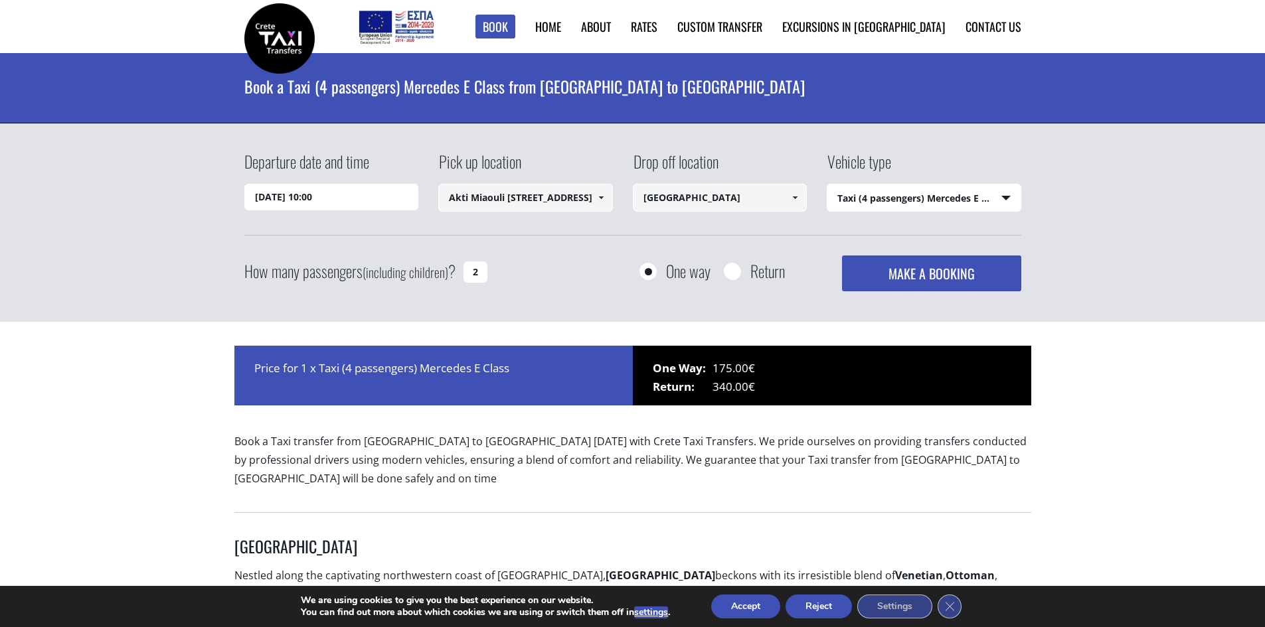
click at [945, 271] on button "MAKE A BOOKING" at bounding box center [931, 274] width 179 height 36
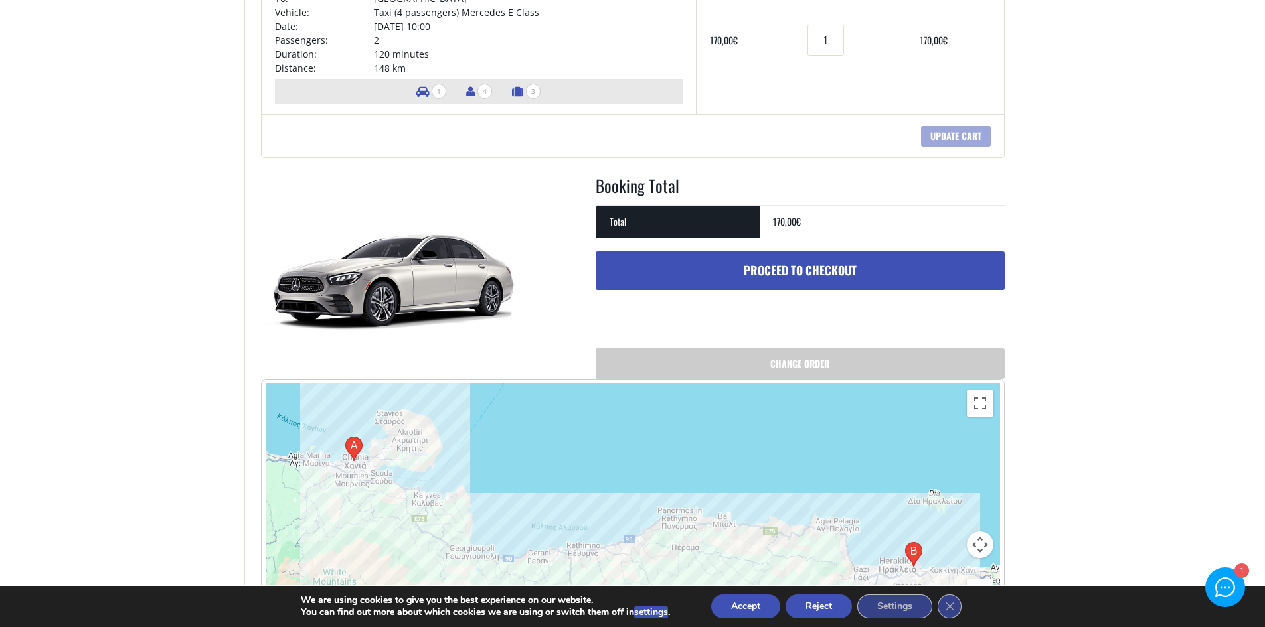
scroll to position [332, 0]
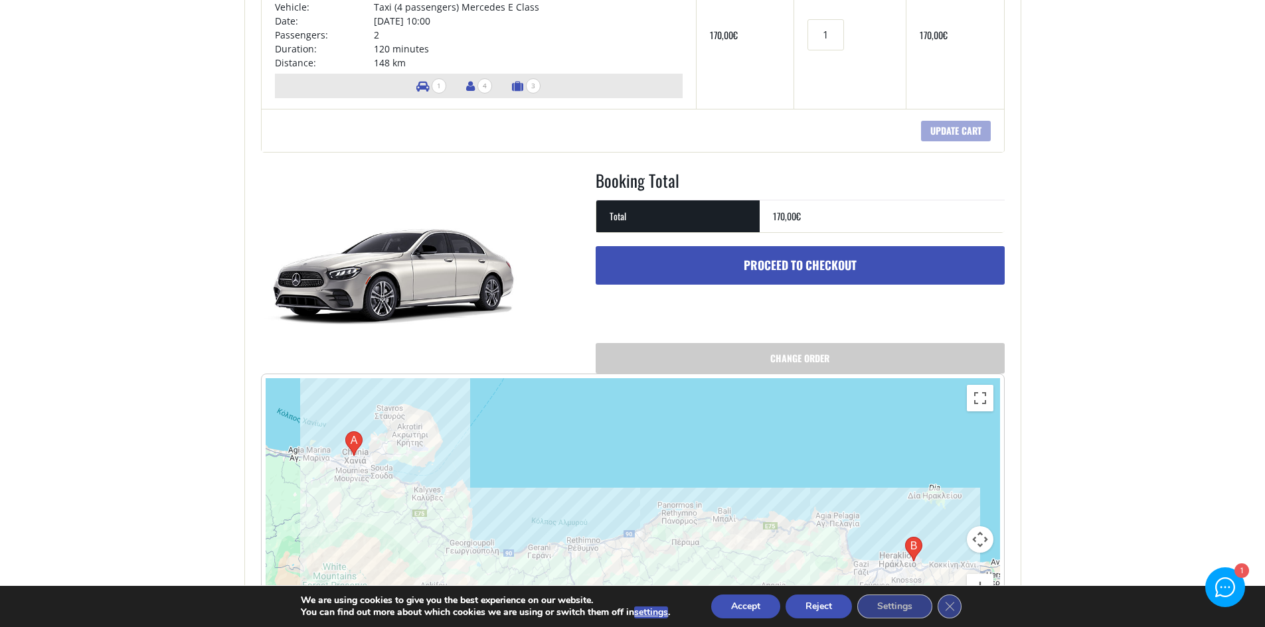
click at [821, 263] on link "Proceed to checkout" at bounding box center [800, 265] width 409 height 39
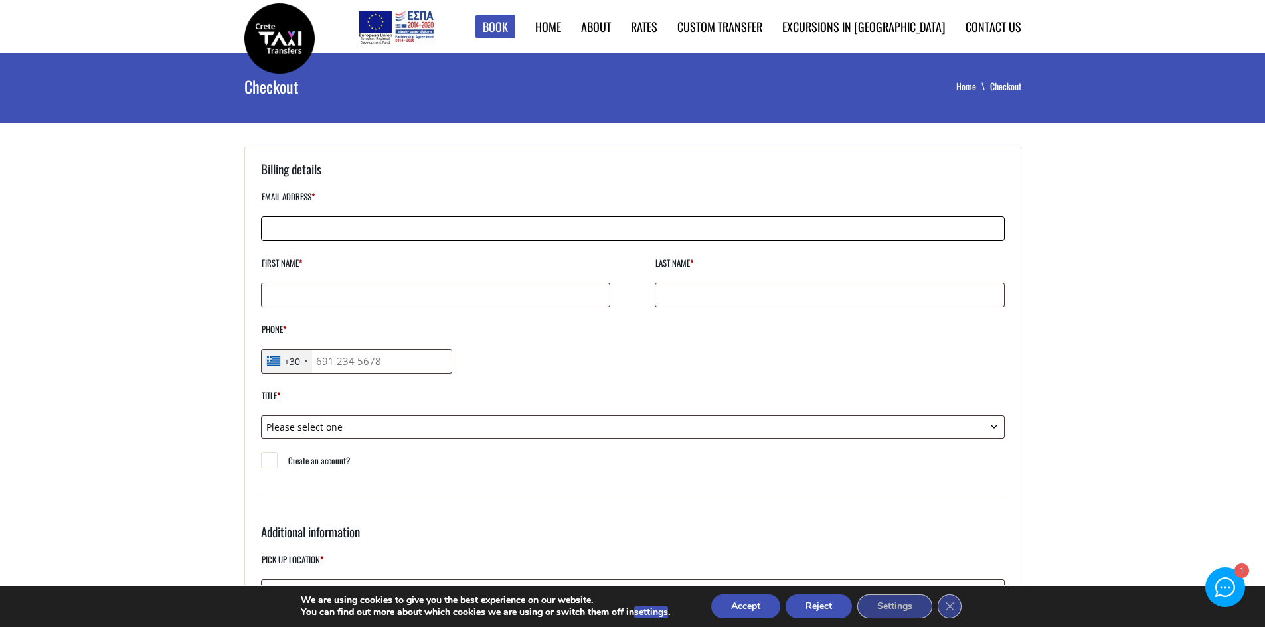
click at [279, 228] on input "Email address *" at bounding box center [633, 228] width 744 height 25
type input "[EMAIL_ADDRESS][DOMAIN_NAME]"
click at [274, 293] on input "First name *" at bounding box center [435, 295] width 349 height 25
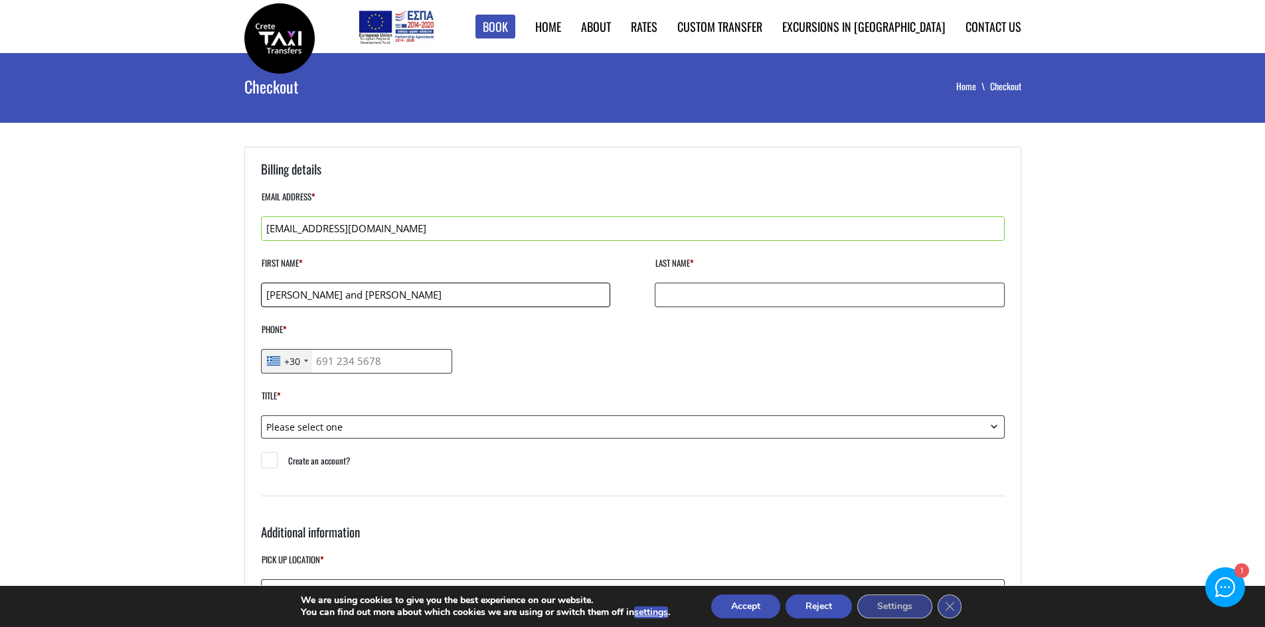
type input "Donna and Robin"
click at [665, 297] on input "Last name *" at bounding box center [829, 295] width 349 height 25
type input "Archer"
click at [276, 359] on div "Telephone country code" at bounding box center [273, 361] width 13 height 9
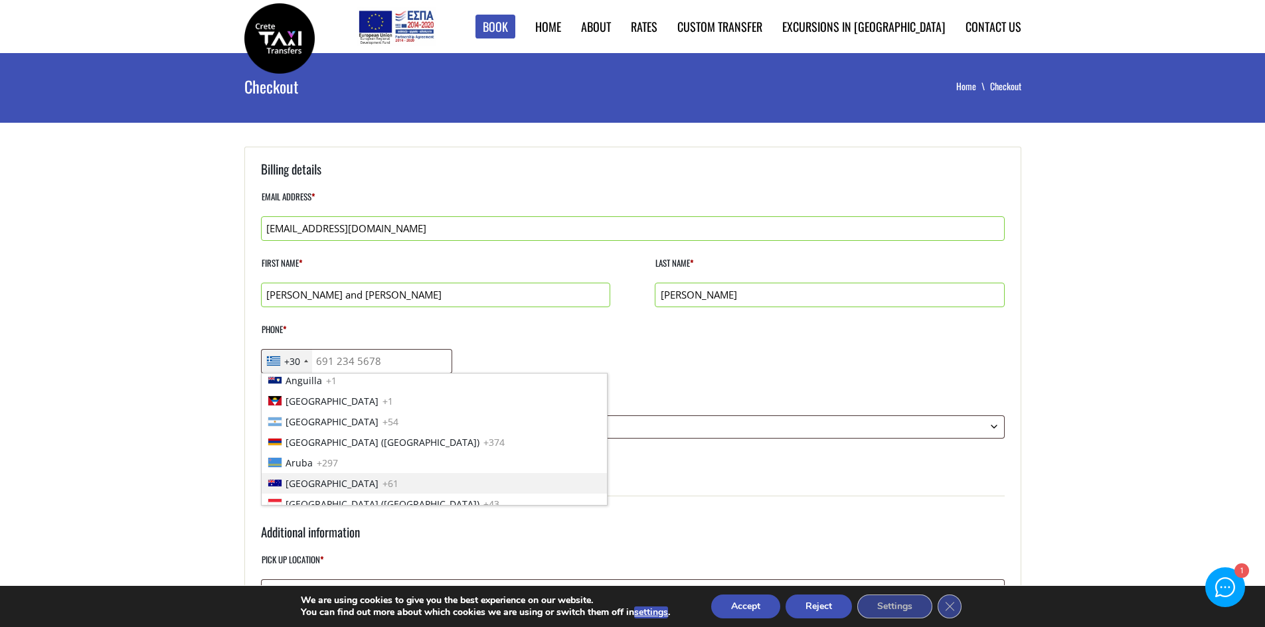
scroll to position [199, 0]
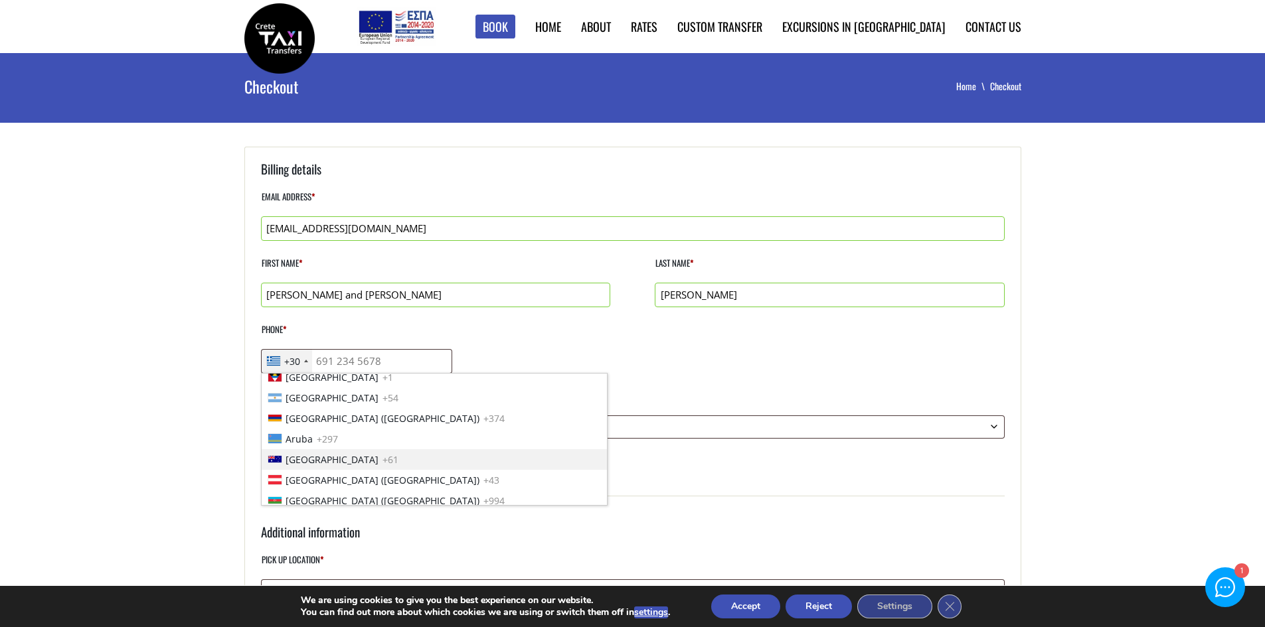
click at [301, 455] on span "Australia" at bounding box center [331, 460] width 93 height 14
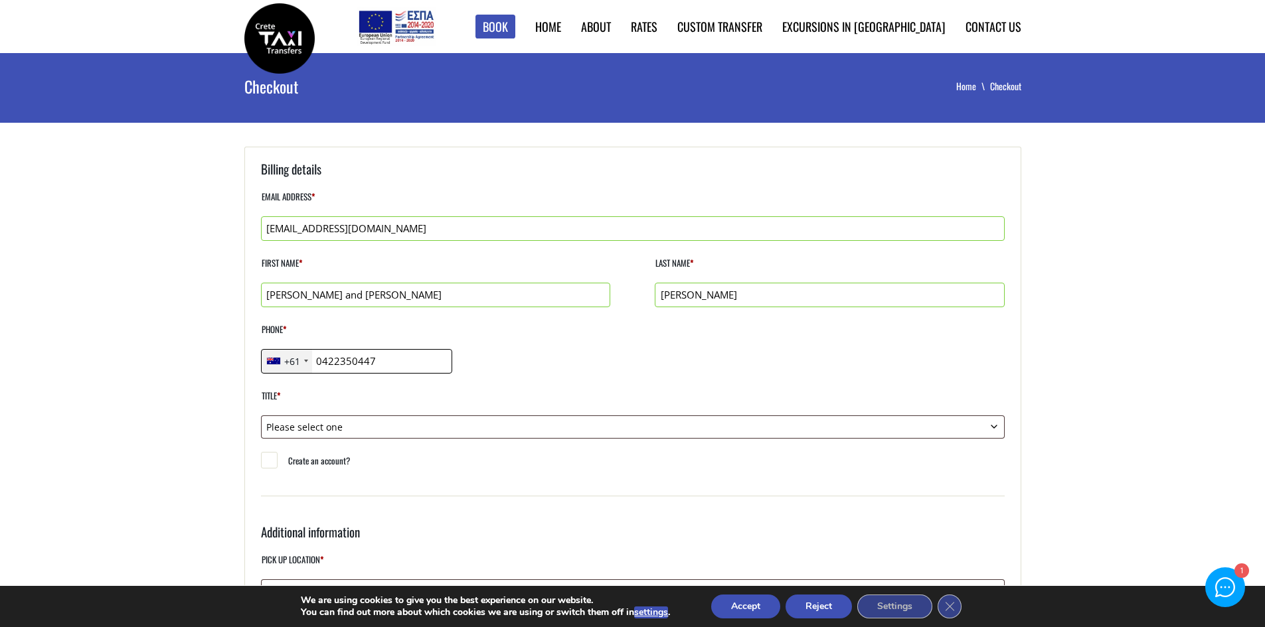
type input "0422350447"
click at [993, 424] on select "Please select one Mr. Mrs." at bounding box center [633, 427] width 744 height 23
click at [261, 416] on select "Please select one Mr. Mrs." at bounding box center [633, 427] width 744 height 23
click at [992, 422] on select "Please select one Mr. Mrs." at bounding box center [633, 427] width 744 height 23
select select "mrs"
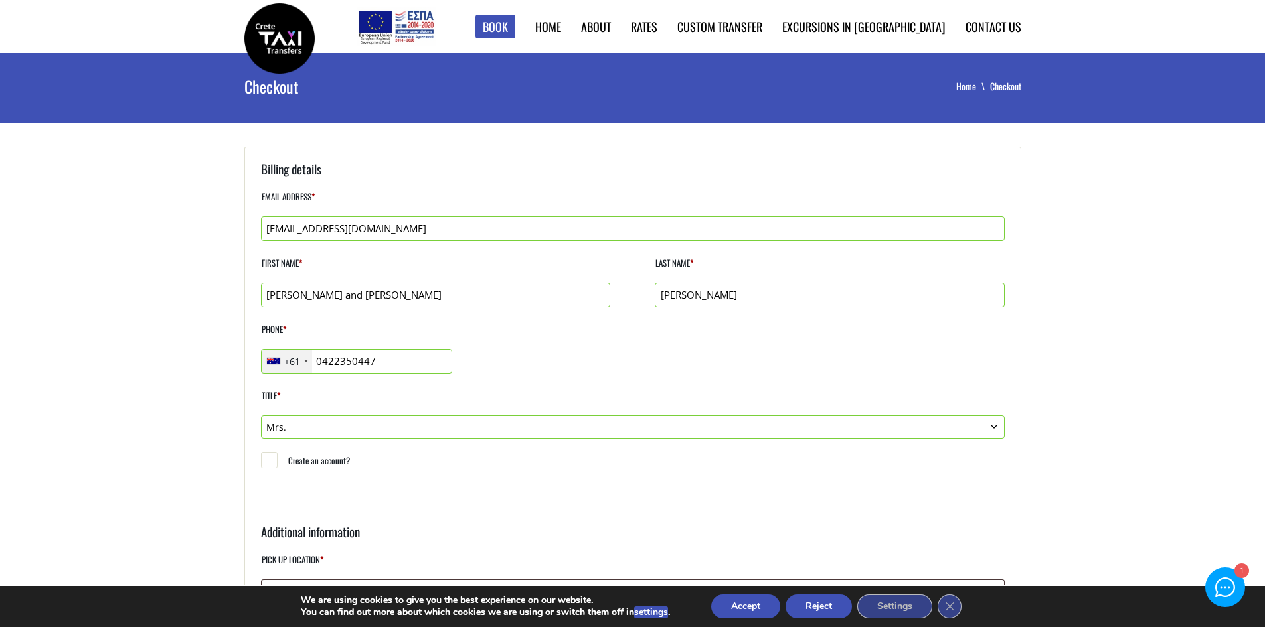
click at [261, 416] on select "Please select one Mr. Mrs." at bounding box center [633, 427] width 744 height 23
drag, startPoint x: 352, startPoint y: 295, endPoint x: 301, endPoint y: 292, distance: 50.6
click at [301, 292] on input "Donna and Robin" at bounding box center [435, 295] width 349 height 25
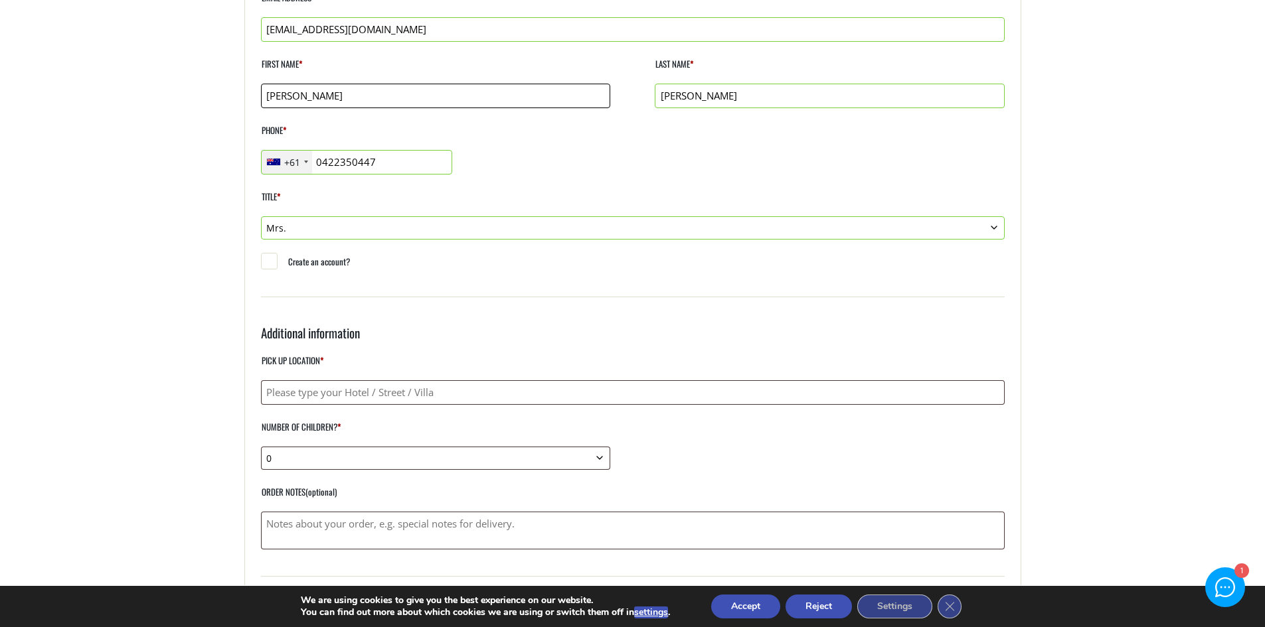
type input "Donna"
click at [290, 390] on input "Pick up location *" at bounding box center [633, 392] width 744 height 25
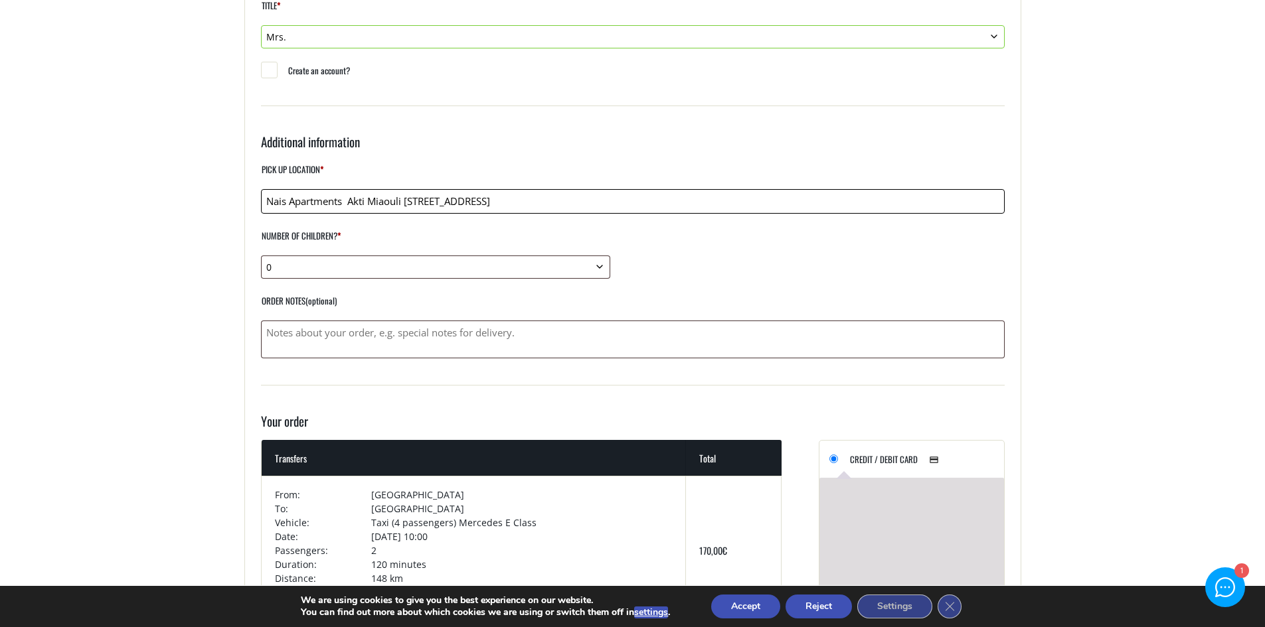
scroll to position [465, 0]
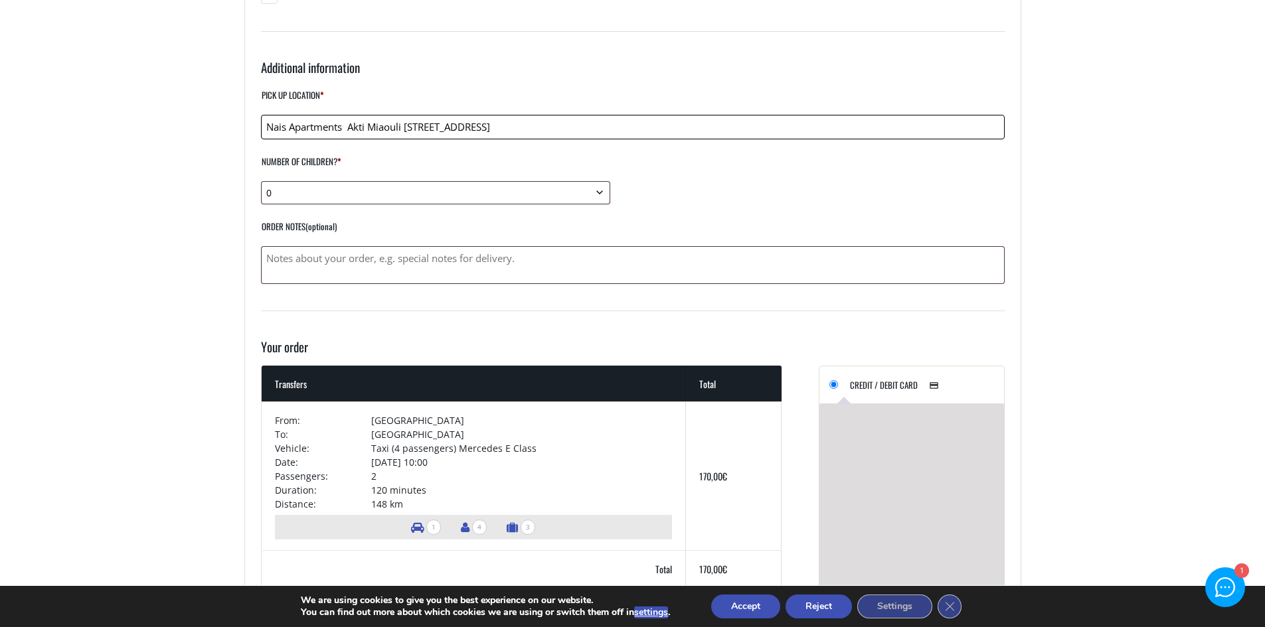
type input "Nais Apartments Akti Miaouli [STREET_ADDRESS]"
click at [274, 257] on textarea "Order notes (optional)" at bounding box center [633, 265] width 744 height 38
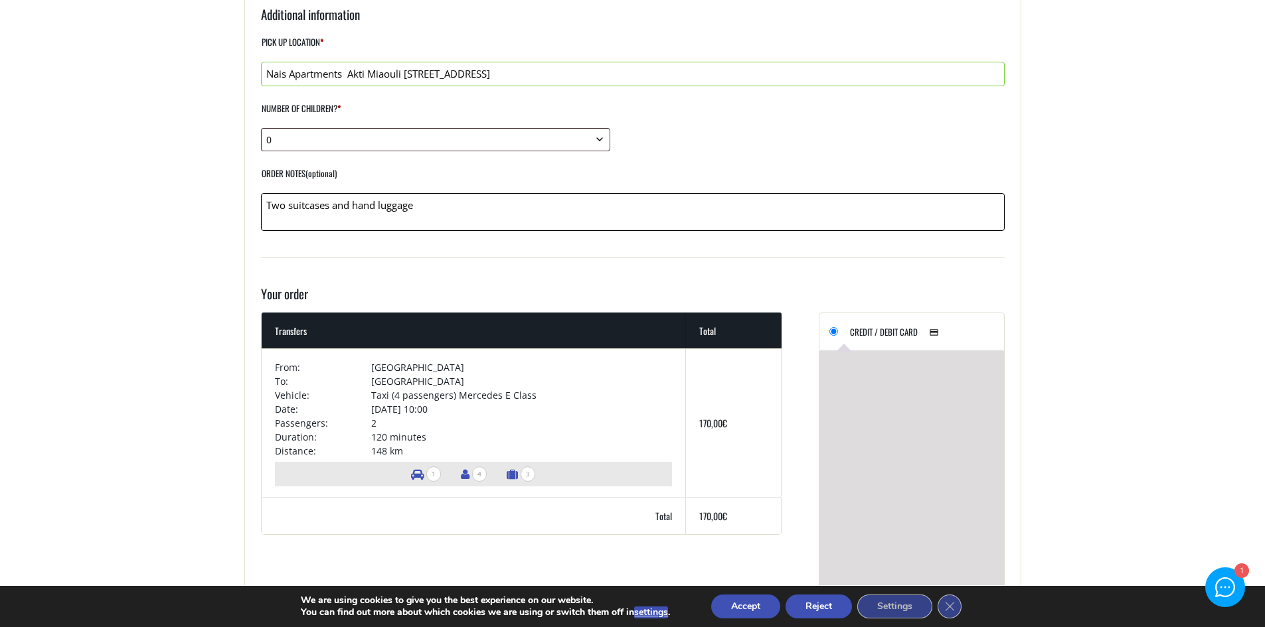
scroll to position [531, 0]
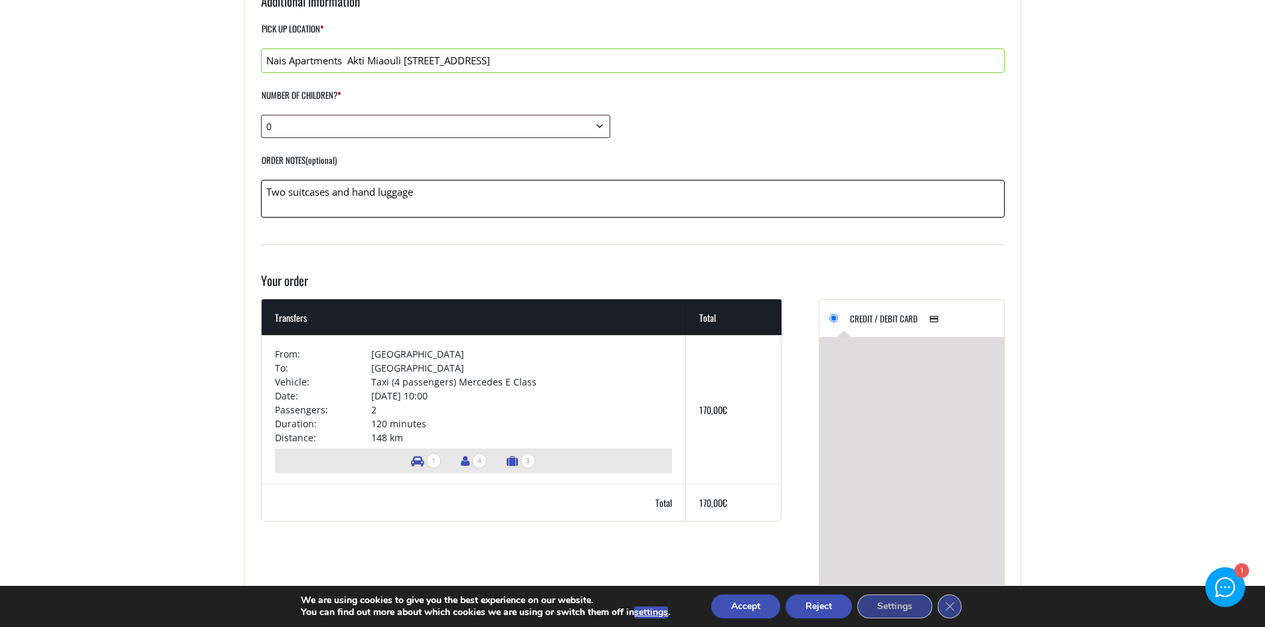
type textarea "Two suitcases and hand luggage"
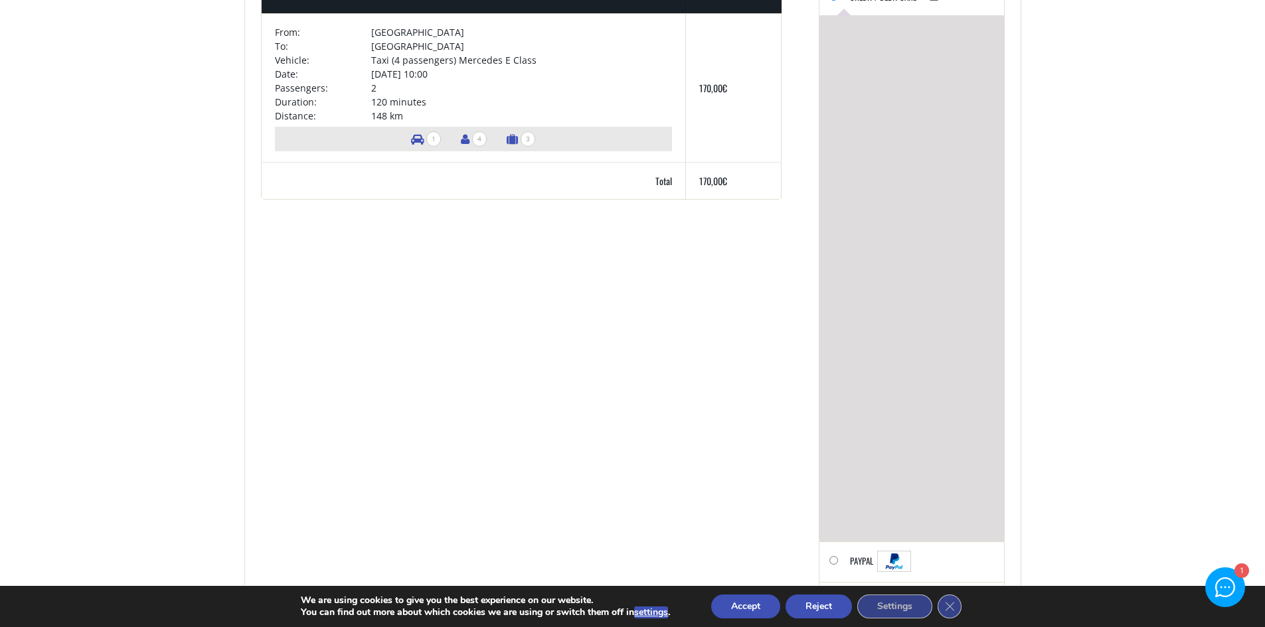
scroll to position [880, 0]
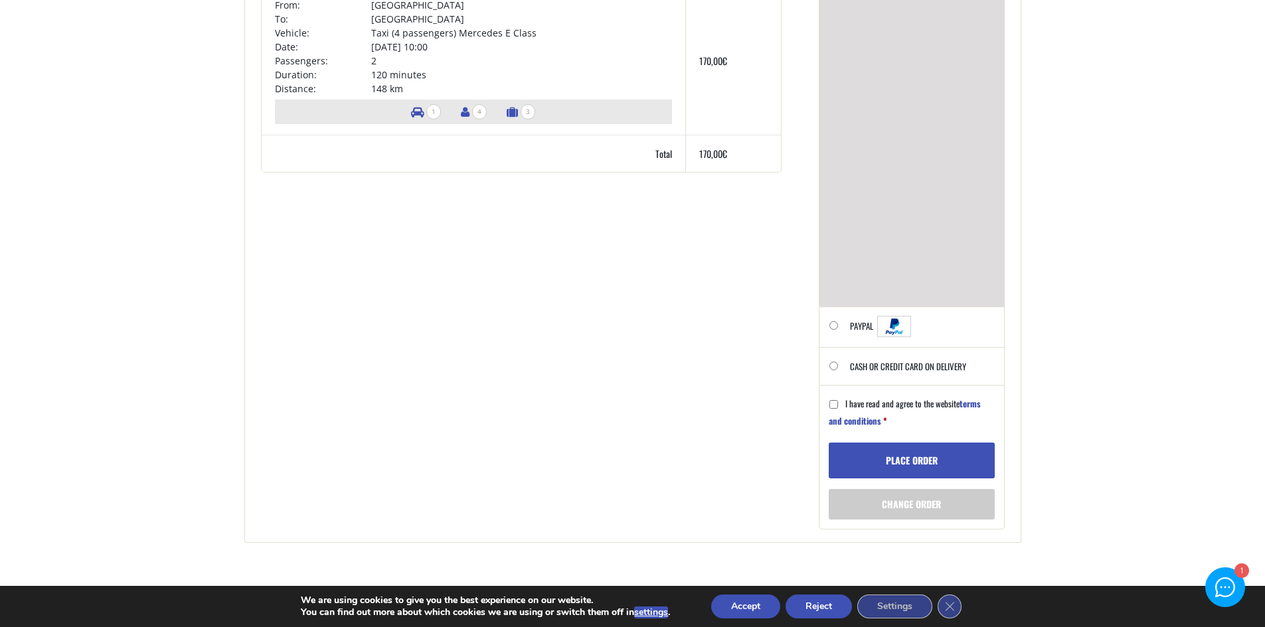
click at [835, 405] on input "I have read and agree to the website terms and conditions *" at bounding box center [833, 404] width 9 height 9
checkbox input "true"
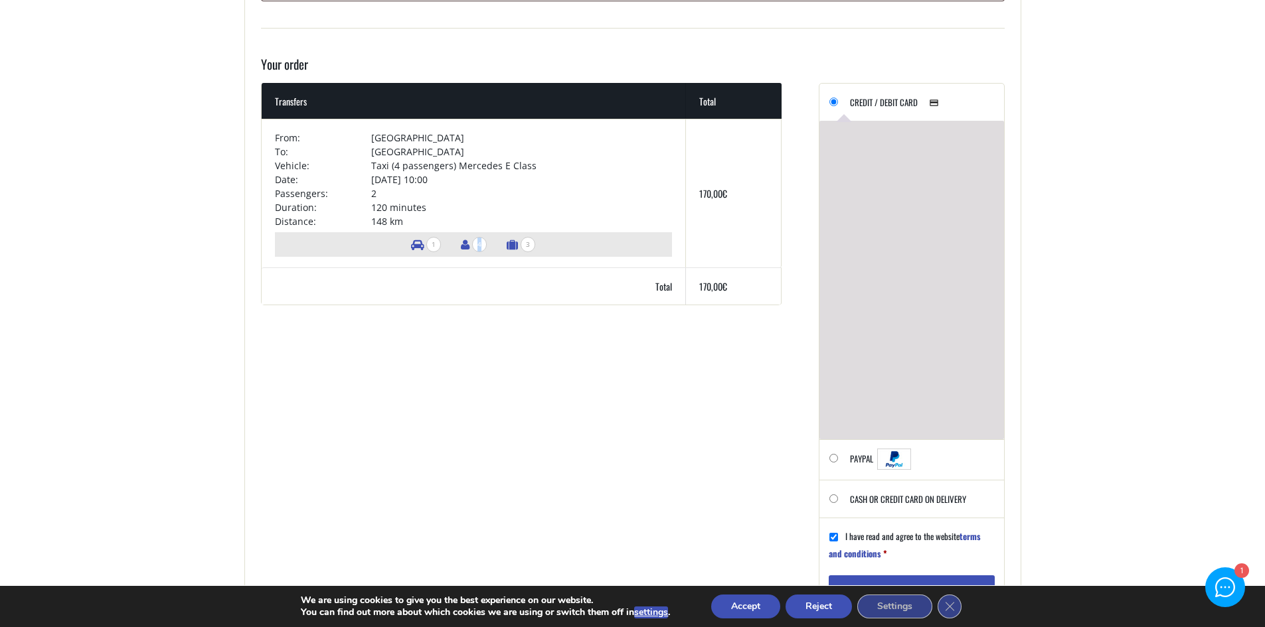
click at [473, 243] on span "4" at bounding box center [479, 244] width 15 height 15
click at [487, 275] on th "Total" at bounding box center [474, 286] width 425 height 37
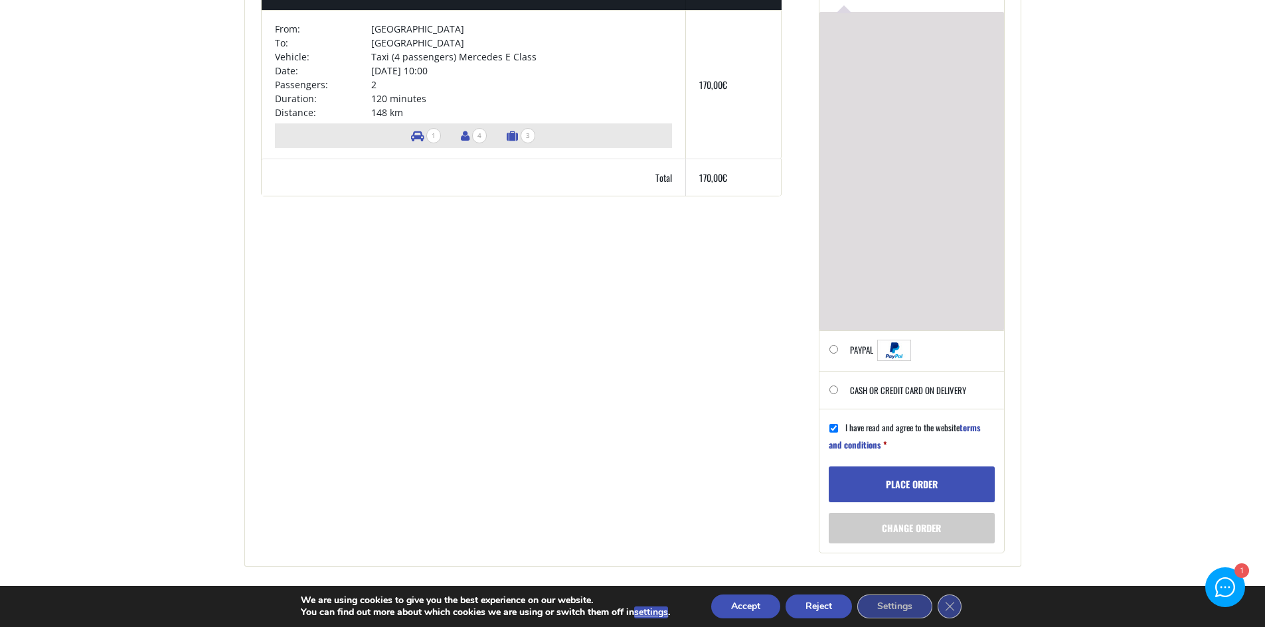
scroll to position [880, 0]
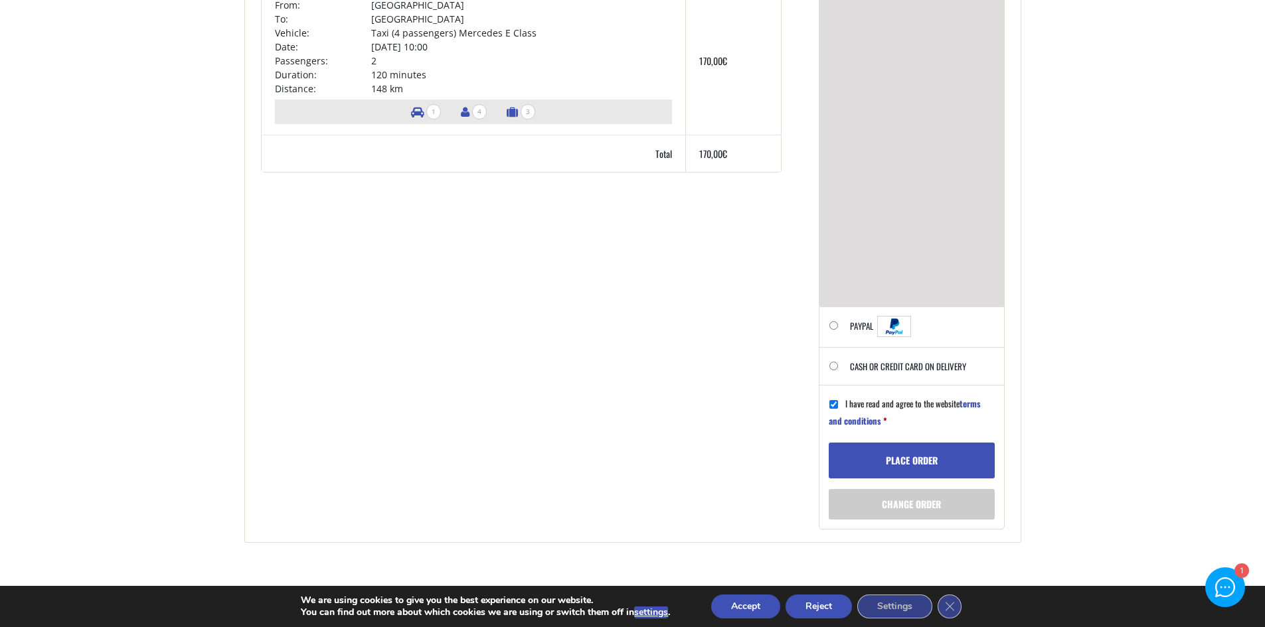
click at [896, 458] on button "Place order" at bounding box center [912, 461] width 166 height 36
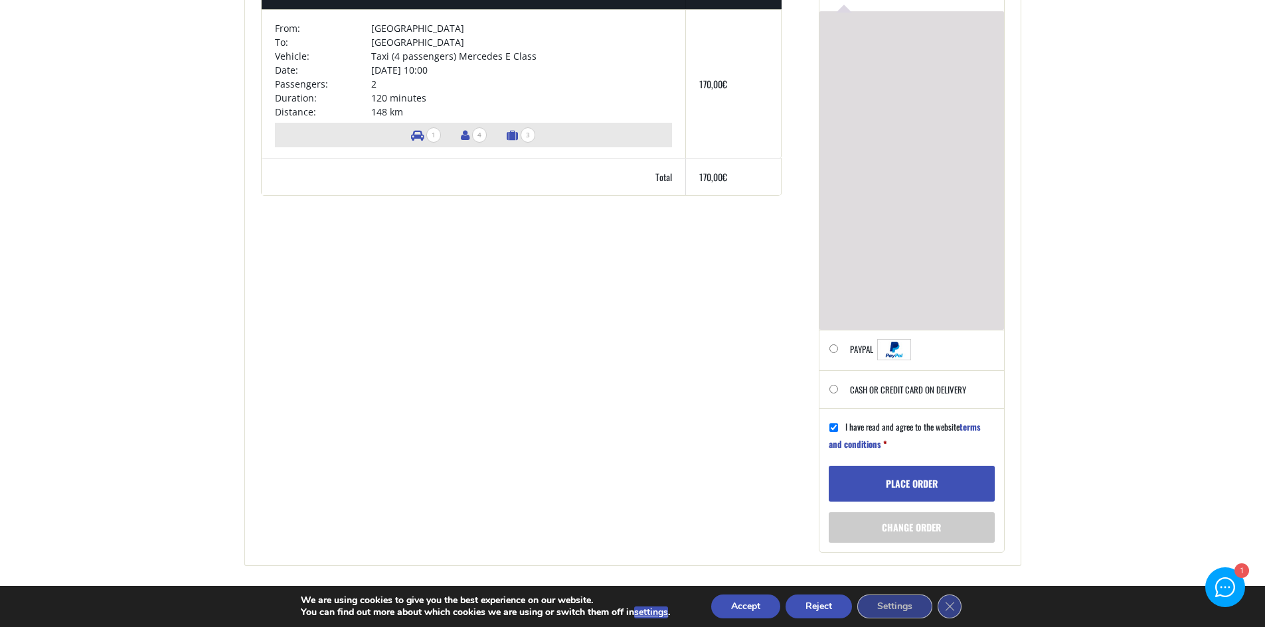
scroll to position [898, 0]
